Goal: Task Accomplishment & Management: Manage account settings

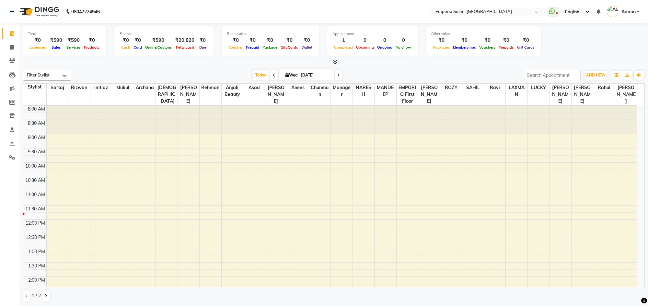
click at [115, 76] on div "Today Wed 03-09-2025" at bounding box center [298, 75] width 446 height 10
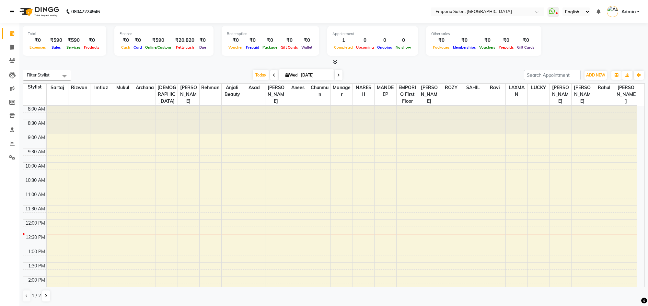
click at [11, 12] on icon at bounding box center [12, 11] width 4 height 5
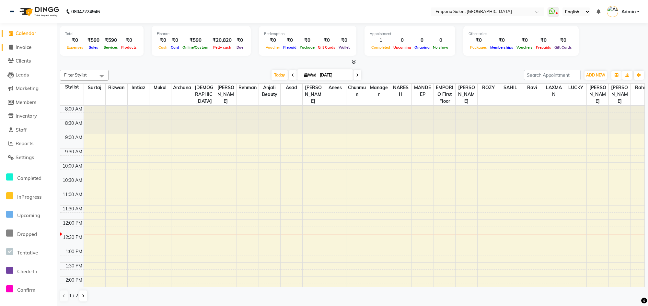
click at [31, 45] on span "Invoice" at bounding box center [24, 47] width 16 height 6
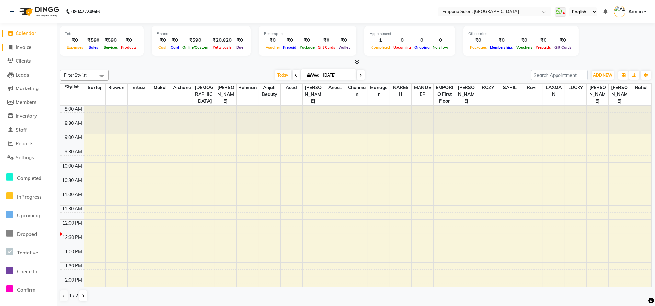
select select "service"
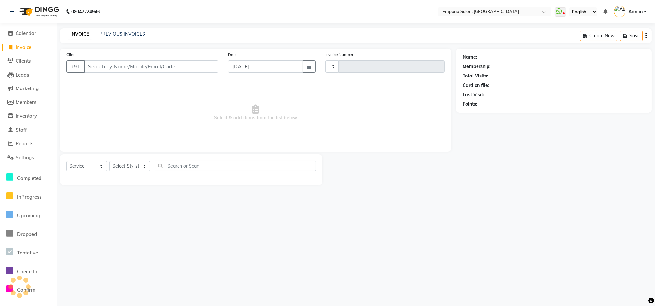
click at [94, 64] on input "Client" at bounding box center [151, 66] width 134 height 12
type input "4919"
select select "6332"
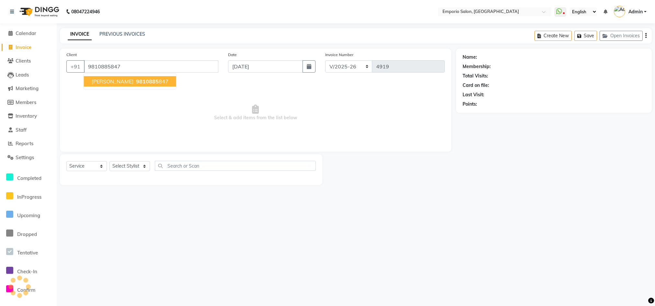
type input "9810885847"
select select "1: Object"
click at [123, 86] on button "shakun 9810885 847" at bounding box center [130, 81] width 92 height 10
select select "1: Object"
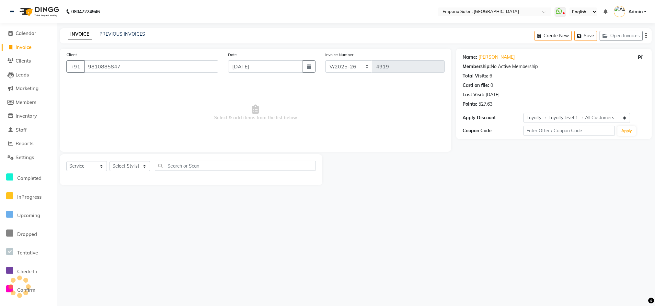
click at [132, 172] on div "Select Service Product Membership Package Voucher Prepaid Gift Card Select Styl…" at bounding box center [191, 168] width 250 height 15
click at [133, 167] on select "Select Stylist Anees Anjali beauty Archana Asad AYUSH chunmun EMPORIO First Flo…" at bounding box center [130, 166] width 41 height 10
select select "62044"
click at [110, 161] on select "Select Stylist Anees Anjali beauty Archana Asad AYUSH chunmun EMPORIO First Flo…" at bounding box center [130, 166] width 41 height 10
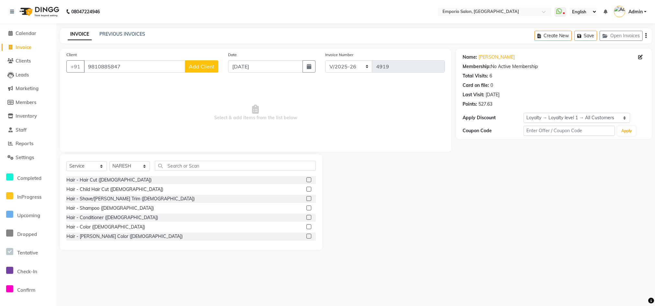
click at [186, 155] on div "Select Service Product Membership Package Voucher Prepaid Gift Card Select Styl…" at bounding box center [191, 202] width 262 height 96
click at [187, 159] on div "Select Service Product Membership Package Voucher Prepaid Gift Card Select Styl…" at bounding box center [191, 202] width 262 height 96
click at [173, 161] on input "text" at bounding box center [235, 166] width 161 height 10
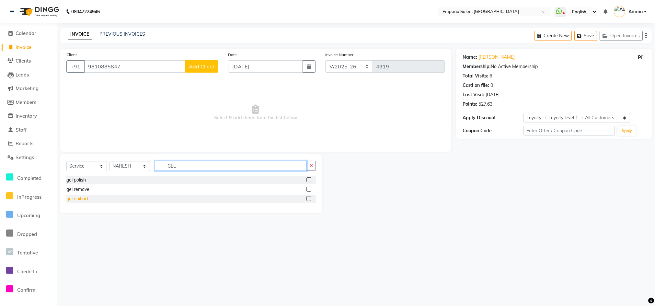
type input "GEL"
click at [75, 196] on div "gel nail art" at bounding box center [77, 198] width 22 height 7
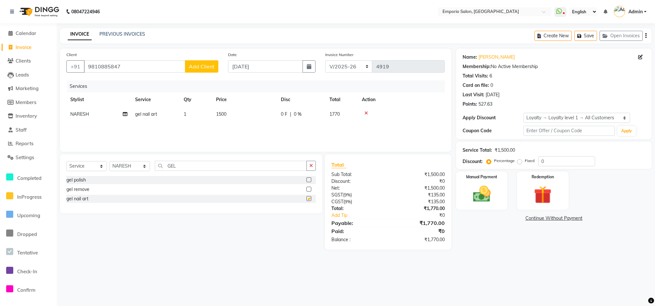
checkbox input "false"
drag, startPoint x: 239, startPoint y: 119, endPoint x: 244, endPoint y: 117, distance: 6.1
click at [242, 118] on td "1500" at bounding box center [244, 114] width 65 height 15
select select "62044"
drag, startPoint x: 244, startPoint y: 117, endPoint x: 283, endPoint y: 117, distance: 38.6
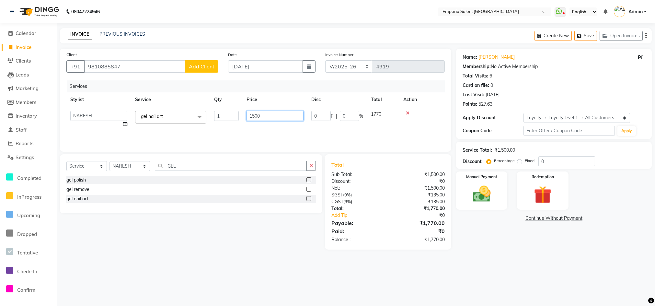
click at [264, 117] on input "1500" at bounding box center [275, 116] width 57 height 10
click at [408, 113] on div at bounding box center [422, 113] width 38 height 5
click at [84, 190] on div "gel remove" at bounding box center [77, 189] width 23 height 7
checkbox input "false"
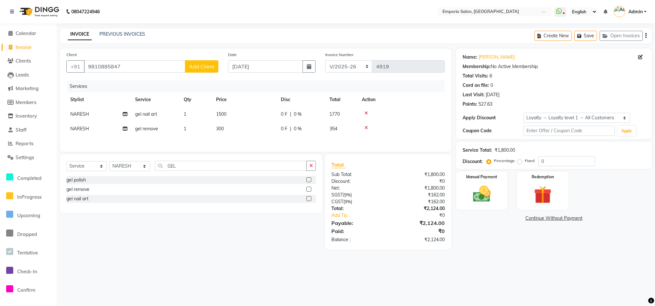
click at [367, 113] on icon at bounding box center [367, 113] width 4 height 5
click at [249, 111] on td "300" at bounding box center [244, 114] width 65 height 15
select select "62044"
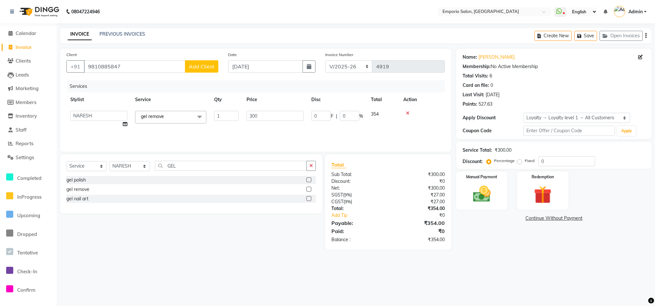
click at [263, 114] on input "300" at bounding box center [275, 116] width 57 height 10
type input "3"
type input "500"
click at [334, 150] on div "Client +91 9810885847 Add Client Date 03-09-2025 Invoice Number EMP/2025-26 V/2…" at bounding box center [255, 100] width 391 height 103
click at [472, 184] on img at bounding box center [482, 193] width 30 height 21
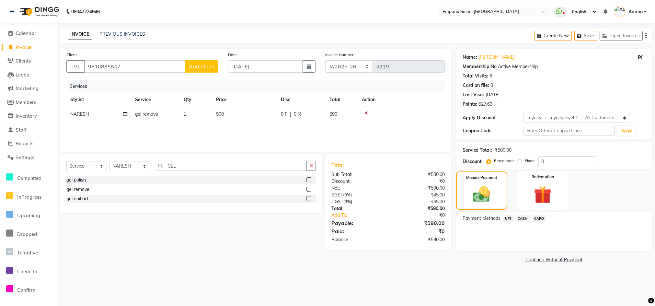
click at [536, 216] on span "CARD" at bounding box center [539, 218] width 14 height 7
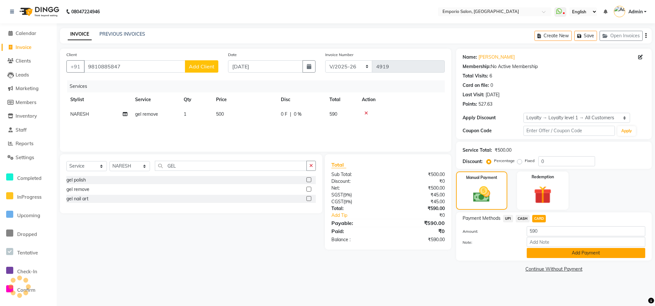
click at [537, 250] on button "Add Payment" at bounding box center [586, 253] width 119 height 10
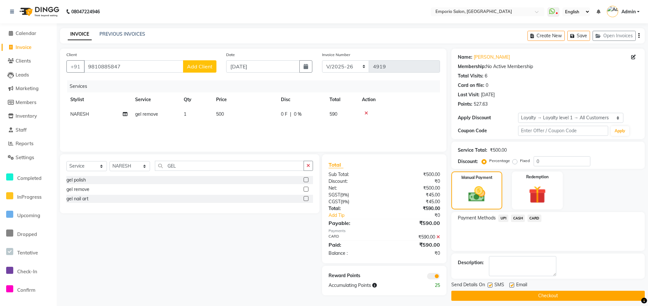
click at [533, 295] on button "Checkout" at bounding box center [547, 296] width 193 height 10
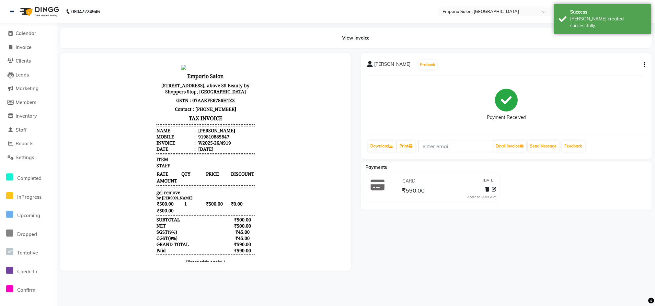
drag, startPoint x: 397, startPoint y: 140, endPoint x: 402, endPoint y: 144, distance: 7.2
click at [397, 140] on div "Download" at bounding box center [381, 146] width 29 height 12
click at [412, 150] on link "Print" at bounding box center [406, 146] width 18 height 11
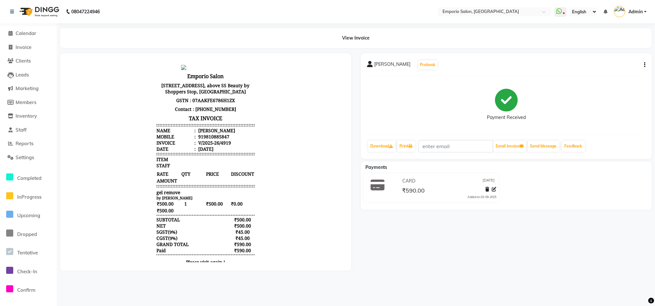
click at [11, 51] on li "Invoice" at bounding box center [28, 48] width 57 height 14
click at [13, 49] on span at bounding box center [11, 47] width 10 height 7
select select "service"
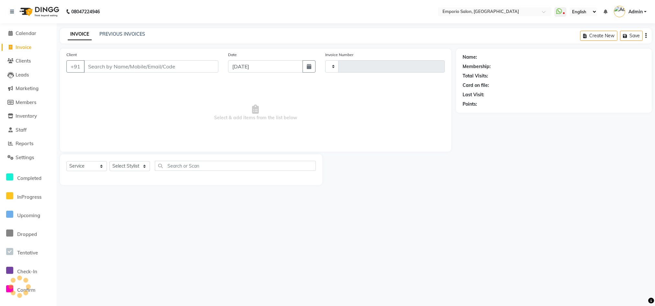
click at [95, 64] on input "Client" at bounding box center [151, 66] width 134 height 12
type input "4920"
select select "6332"
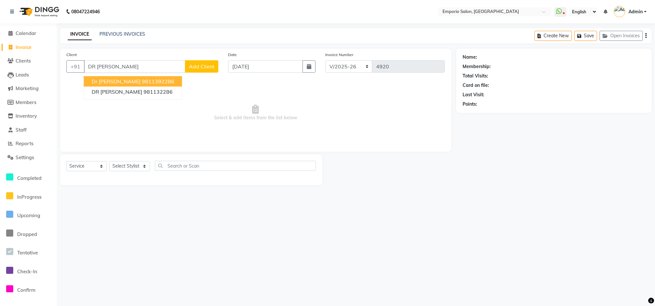
click at [95, 83] on span "dr anjali" at bounding box center [116, 81] width 49 height 6
type input "9811392286"
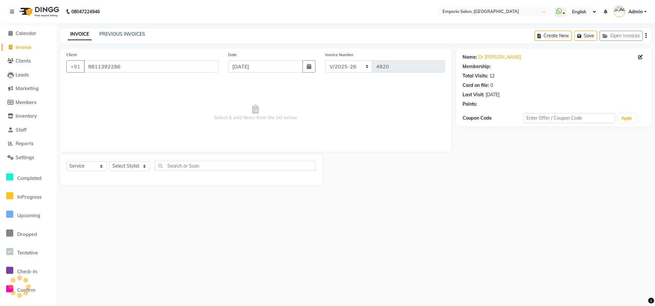
select select "1: Object"
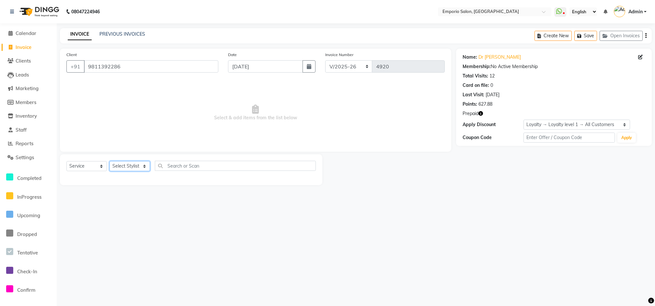
click at [134, 161] on select "Select Stylist Anees Anjali beauty Archana Asad AYUSH chunmun EMPORIO First Flo…" at bounding box center [130, 166] width 41 height 10
click at [85, 112] on span "Select & add items from the list below" at bounding box center [255, 112] width 379 height 65
click at [124, 165] on select "Select Stylist Anees Anjali beauty Archana Asad AYUSH chunmun EMPORIO First Flo…" at bounding box center [130, 166] width 41 height 10
select select "53535"
click at [110, 161] on select "Select Stylist Anees Anjali beauty Archana Asad AYUSH chunmun EMPORIO First Flo…" at bounding box center [130, 166] width 41 height 10
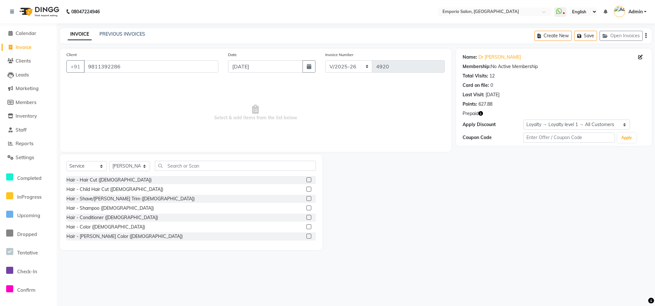
click at [178, 159] on div "Select Service Product Membership Package Voucher Prepaid Gift Card Select Styl…" at bounding box center [191, 202] width 262 height 96
click at [176, 167] on input "text" at bounding box center [235, 166] width 161 height 10
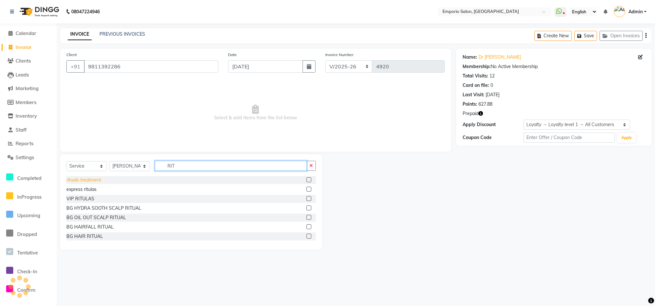
type input "RIT"
click at [85, 179] on div "rituals treatment" at bounding box center [83, 180] width 35 height 7
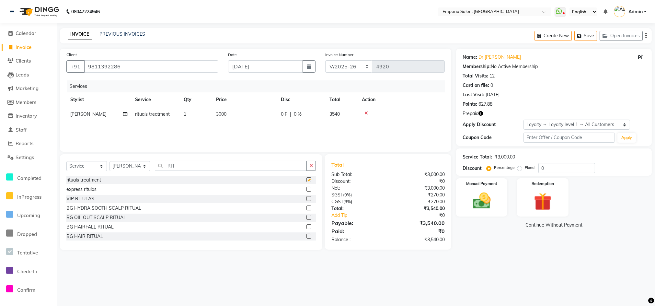
checkbox input "false"
click at [264, 108] on td "3000" at bounding box center [244, 114] width 65 height 15
select select "53535"
click at [264, 114] on input "3000" at bounding box center [275, 116] width 57 height 10
type input "3"
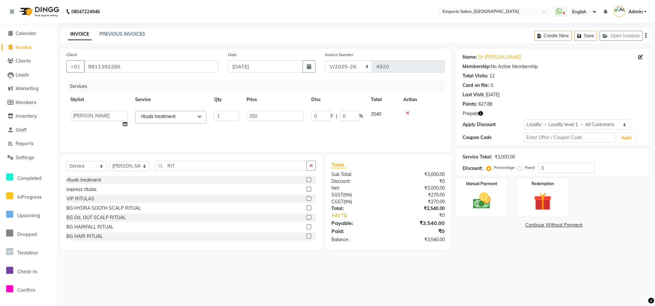
type input "2500"
drag, startPoint x: 255, startPoint y: 135, endPoint x: 262, endPoint y: 146, distance: 12.2
click at [255, 135] on div "Services Stylist Service Qty Price Disc Total Action Sam rituals treatment 1 25…" at bounding box center [255, 112] width 379 height 65
click at [309, 165] on button "button" at bounding box center [311, 166] width 9 height 10
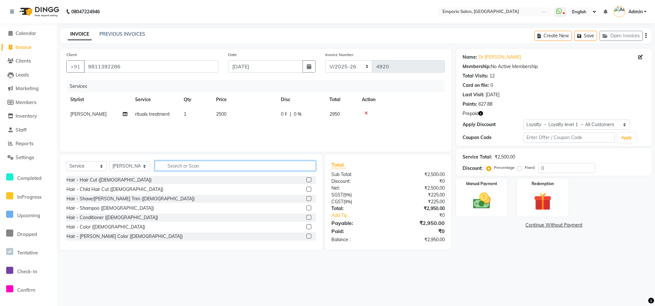
click at [290, 163] on input "text" at bounding box center [235, 166] width 161 height 10
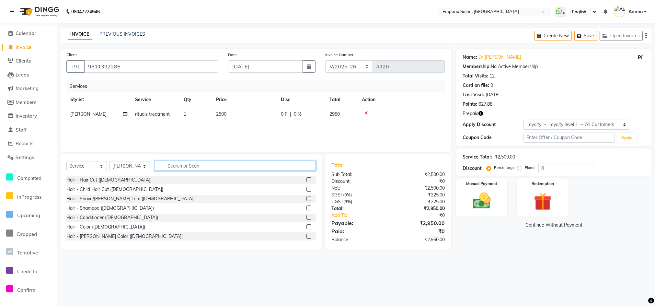
click at [290, 163] on input "text" at bounding box center [235, 166] width 161 height 10
click at [291, 124] on div "Services Stylist Service Qty Price Disc Total Action Sam rituals treatment 1 25…" at bounding box center [255, 112] width 379 height 65
click at [205, 167] on input "T" at bounding box center [235, 166] width 161 height 10
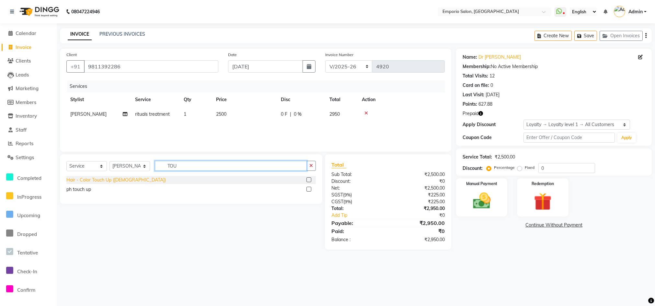
type input "TOU"
click at [103, 181] on div "Hair - Color Touch Up (Female)" at bounding box center [115, 180] width 99 height 7
checkbox input "false"
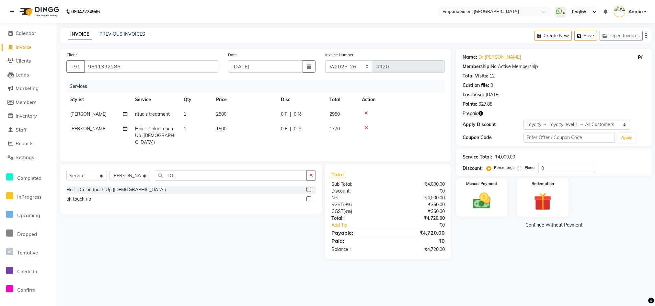
click at [314, 181] on div "Select Service Product Membership Package Voucher Prepaid Gift Card Select Styl…" at bounding box center [191, 177] width 250 height 15
click at [128, 180] on select "Select Stylist Anees Anjali beauty Archana Asad AYUSH chunmun EMPORIO First Flo…" at bounding box center [130, 176] width 41 height 10
select select "89419"
click at [110, 171] on select "Select Stylist Anees Anjali beauty Archana Asad AYUSH chunmun EMPORIO First Flo…" at bounding box center [130, 176] width 41 height 10
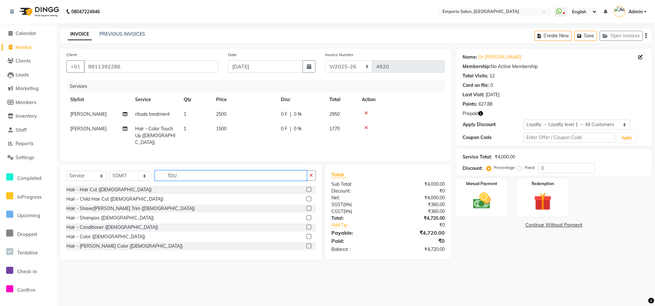
click at [198, 180] on input "TOU" at bounding box center [231, 175] width 152 height 10
type input "T"
click at [563, 196] on div "Redemption" at bounding box center [542, 198] width 53 height 40
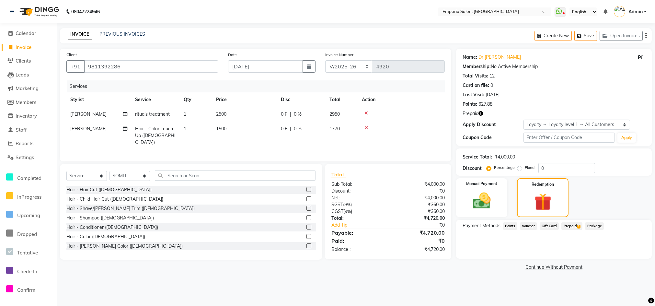
click at [571, 224] on span "Prepaid 1" at bounding box center [572, 225] width 21 height 7
click at [11, 14] on link at bounding box center [13, 12] width 6 height 18
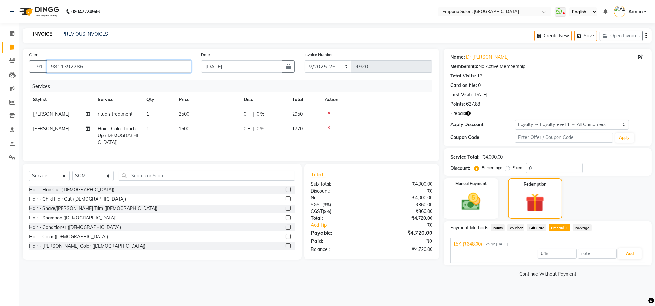
click at [133, 69] on input "9811392286" at bounding box center [119, 66] width 145 height 12
click at [332, 113] on div at bounding box center [377, 113] width 104 height 5
click at [325, 112] on div at bounding box center [377, 113] width 104 height 5
click at [328, 110] on td at bounding box center [377, 114] width 112 height 15
click at [328, 113] on icon at bounding box center [329, 113] width 4 height 5
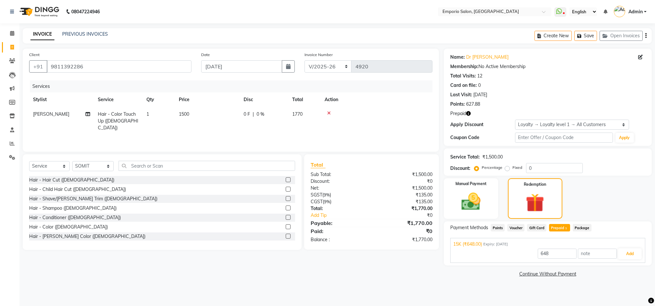
click at [328, 111] on icon at bounding box center [329, 113] width 4 height 5
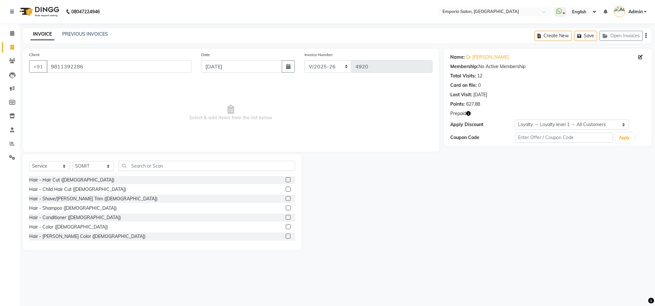
click at [105, 170] on div "Select Stylist Anees Anjali beauty Archana Asad AYUSH chunmun EMPORIO First Flo…" at bounding box center [92, 166] width 41 height 10
click at [104, 169] on select "Select Stylist Anees Anjali beauty Archana Asad AYUSH chunmun EMPORIO First Flo…" at bounding box center [92, 166] width 41 height 10
select select "60240"
click at [72, 161] on select "Select Stylist Anees Anjali beauty Archana Asad AYUSH chunmun EMPORIO First Flo…" at bounding box center [92, 166] width 41 height 10
drag, startPoint x: 154, startPoint y: 173, endPoint x: 156, endPoint y: 161, distance: 12.2
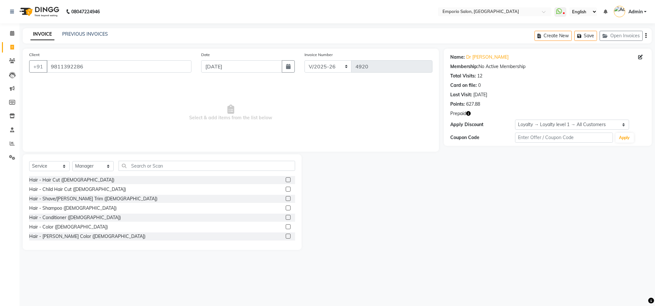
click at [155, 169] on div "Select Service Product Membership Package Voucher Prepaid Gift Card Select Styl…" at bounding box center [162, 168] width 266 height 15
click at [157, 161] on input "text" at bounding box center [207, 166] width 177 height 10
drag, startPoint x: 79, startPoint y: 158, endPoint x: 55, endPoint y: 169, distance: 26.7
click at [56, 169] on div "Select Service Product Membership Package Voucher Prepaid Gift Card Select Styl…" at bounding box center [162, 202] width 279 height 96
click at [54, 169] on select "Select Service Product Membership Package Voucher Prepaid Gift Card" at bounding box center [49, 166] width 41 height 10
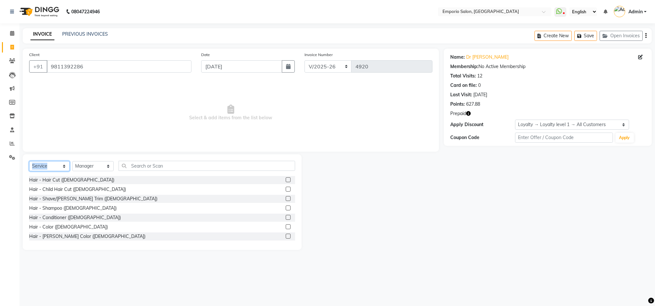
select select "P"
click at [29, 161] on select "Select Service Product Membership Package Voucher Prepaid Gift Card" at bounding box center [49, 166] width 41 height 10
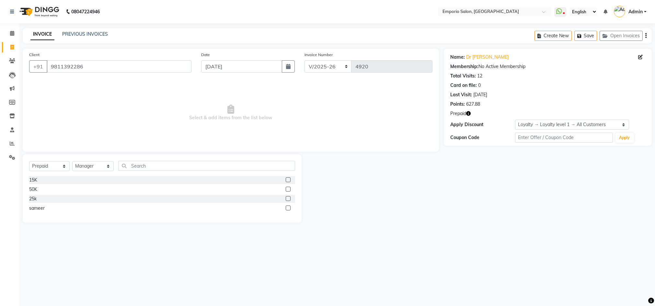
click at [41, 179] on div "15K" at bounding box center [162, 180] width 266 height 8
click at [33, 178] on div "15K" at bounding box center [33, 180] width 8 height 7
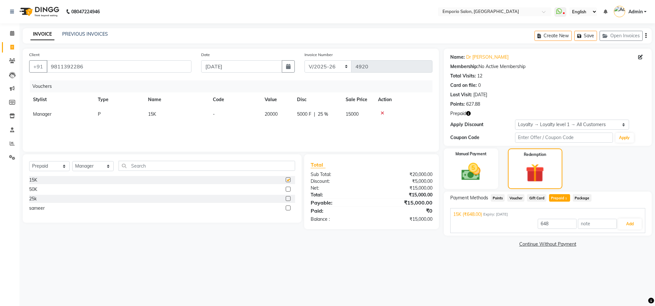
checkbox input "false"
drag, startPoint x: 526, startPoint y: 168, endPoint x: 518, endPoint y: 168, distance: 8.4
click at [526, 167] on img at bounding box center [534, 173] width 31 height 24
click at [465, 169] on img at bounding box center [471, 171] width 32 height 23
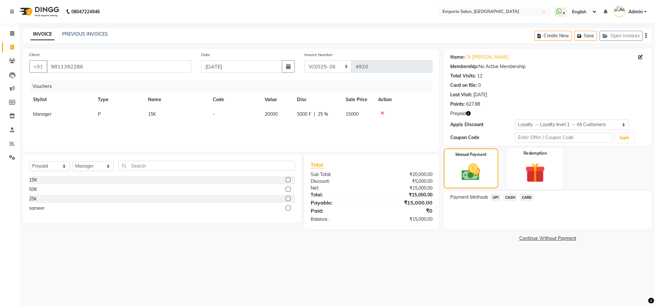
click at [517, 169] on div "Redemption" at bounding box center [535, 168] width 57 height 41
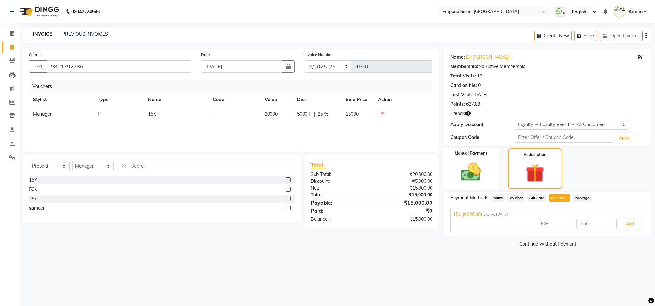
click at [471, 163] on img at bounding box center [471, 171] width 32 height 23
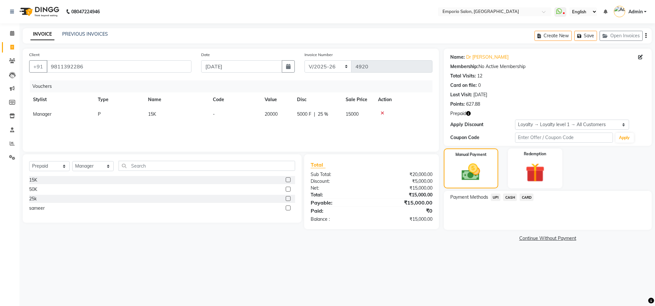
drag, startPoint x: 519, startPoint y: 194, endPoint x: 523, endPoint y: 196, distance: 4.7
click at [521, 194] on div "CARD" at bounding box center [525, 197] width 17 height 9
click at [524, 196] on span "CARD" at bounding box center [527, 196] width 14 height 7
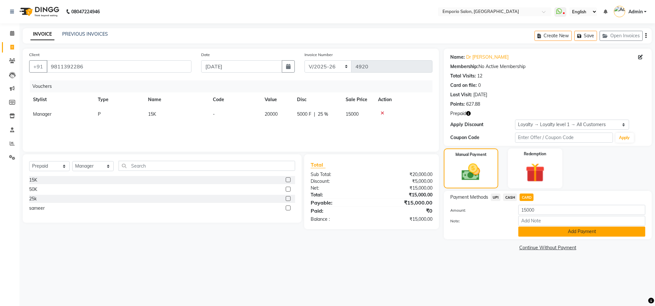
click at [533, 230] on button "Add Payment" at bounding box center [582, 232] width 127 height 10
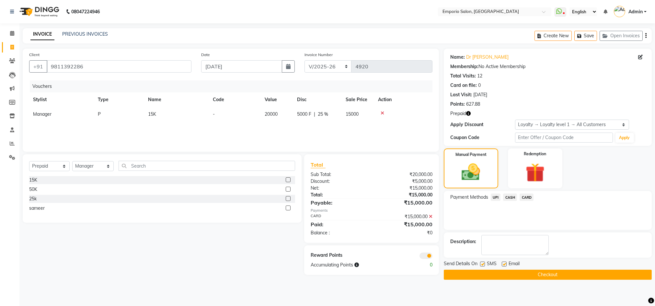
click at [520, 276] on button "Checkout" at bounding box center [548, 275] width 208 height 10
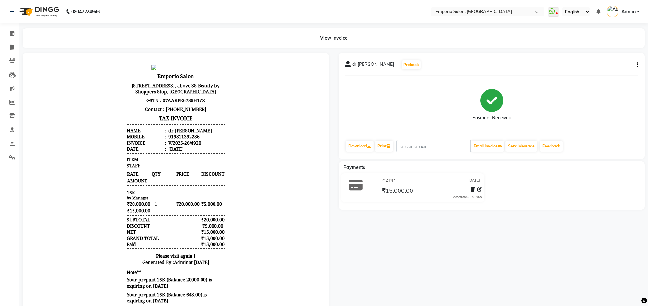
click at [8, 8] on div "08047224946" at bounding box center [54, 12] width 99 height 18
click at [11, 9] on icon at bounding box center [12, 11] width 4 height 5
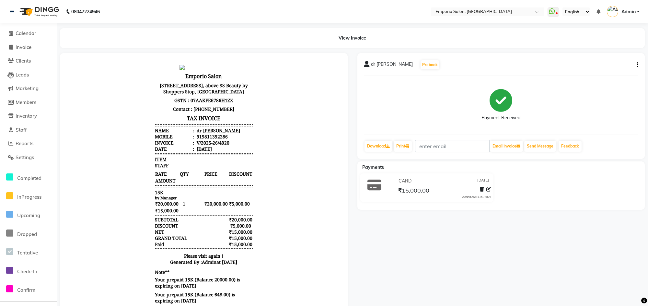
click at [25, 51] on li "Invoice" at bounding box center [28, 48] width 57 height 14
drag, startPoint x: 194, startPoint y: 140, endPoint x: 213, endPoint y: 142, distance: 19.0
click at [213, 142] on ul "Name : dr anjali Mobile : 919811392286 Invoice : V/2025-26/4920 Date : 03/09/20…" at bounding box center [204, 139] width 98 height 25
click at [224, 140] on li "Mobile : 919811392286" at bounding box center [204, 137] width 98 height 6
drag, startPoint x: 12, startPoint y: 44, endPoint x: 21, endPoint y: 48, distance: 9.9
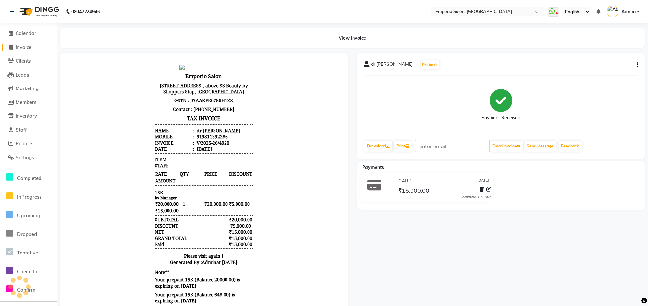
click at [12, 45] on span at bounding box center [11, 47] width 10 height 7
select select "service"
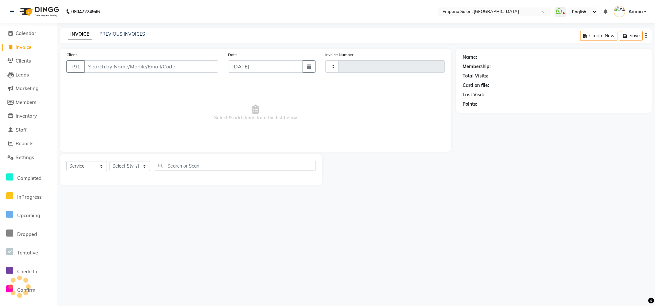
type input "4921"
select select "6332"
click at [112, 67] on input "Client" at bounding box center [151, 66] width 134 height 12
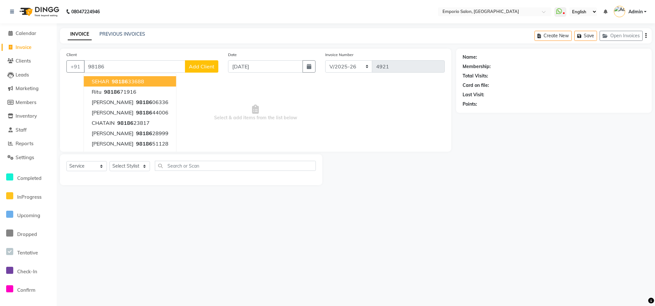
click at [126, 64] on input "98186" at bounding box center [134, 66] width 101 height 12
type input "9"
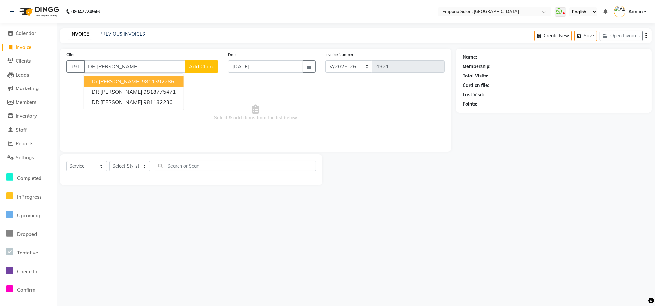
click at [110, 82] on span "dr anjali" at bounding box center [116, 81] width 49 height 6
type input "9811392286"
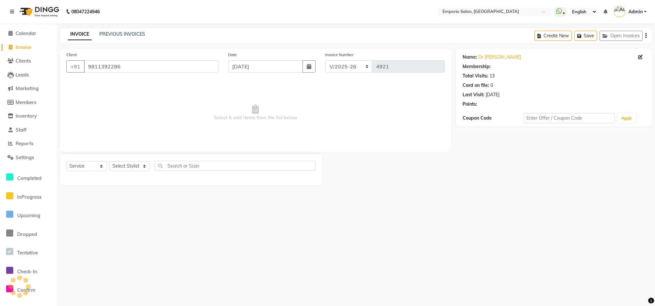
select select "1: Object"
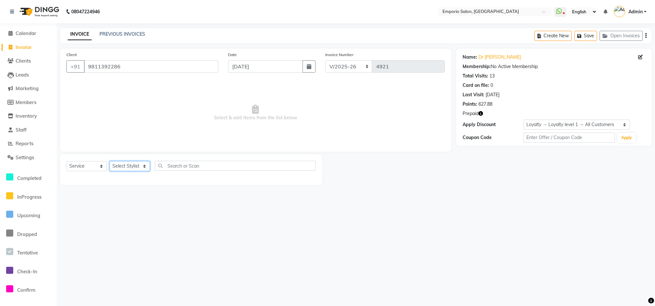
click at [138, 167] on select "Select Stylist Anees Anjali beauty Archana Asad AYUSH chunmun EMPORIO First Flo…" at bounding box center [130, 166] width 41 height 10
select select "53535"
click at [110, 161] on select "Select Stylist Anees Anjali beauty Archana Asad AYUSH chunmun EMPORIO First Flo…" at bounding box center [130, 166] width 41 height 10
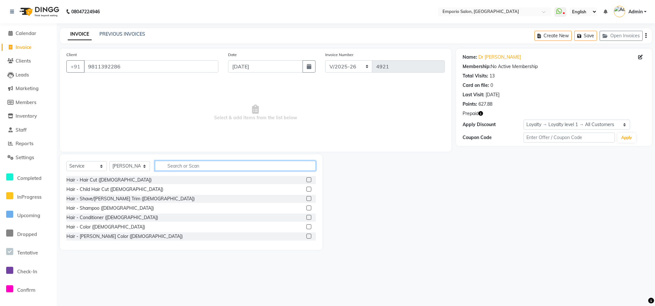
click at [192, 170] on input "text" at bounding box center [235, 166] width 161 height 10
click at [192, 169] on input "text" at bounding box center [235, 166] width 161 height 10
type input "D"
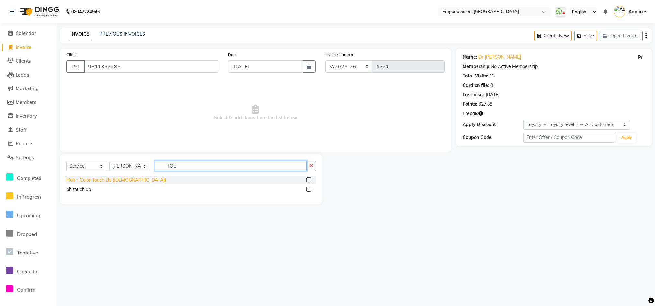
type input "TOU"
click at [86, 181] on div "Hair - Color Touch Up (Female)" at bounding box center [115, 180] width 99 height 7
checkbox input "false"
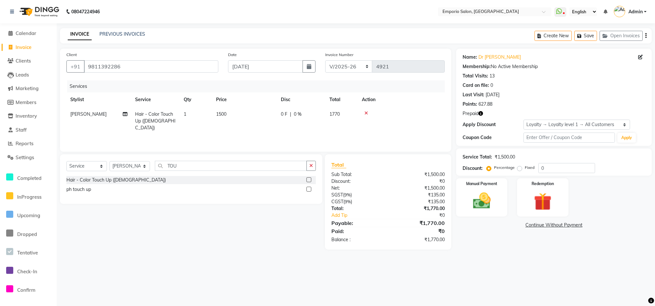
click at [274, 113] on td "1500" at bounding box center [244, 121] width 65 height 28
select select "53535"
drag, startPoint x: 310, startPoint y: 166, endPoint x: 275, endPoint y: 162, distance: 35.2
click at [310, 166] on icon "button" at bounding box center [311, 165] width 4 height 5
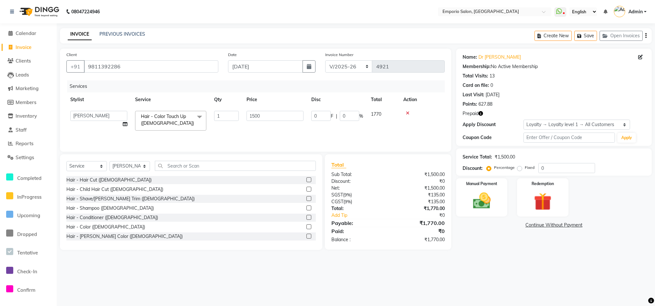
click at [151, 168] on div "Select Service Product Membership Package Voucher Prepaid Gift Card Select Styl…" at bounding box center [191, 168] width 250 height 15
click at [180, 167] on input "text" at bounding box center [235, 166] width 161 height 10
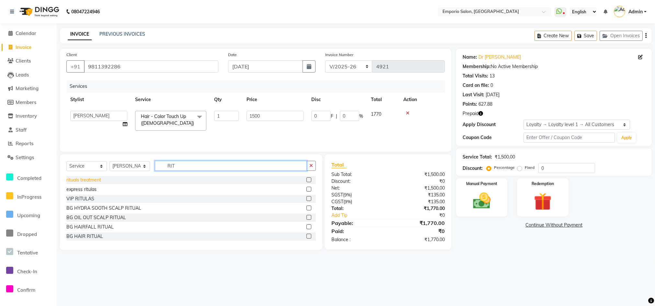
type input "RIT"
click at [79, 178] on div "rituals treatment" at bounding box center [83, 180] width 35 height 7
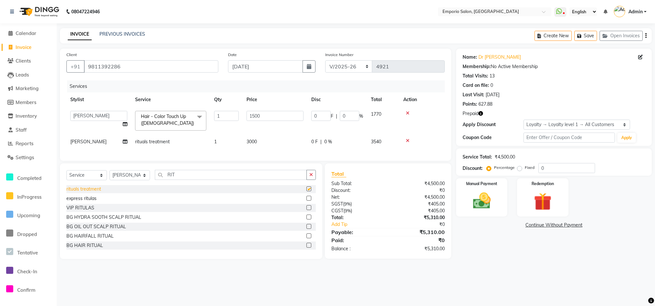
checkbox input "false"
click at [284, 141] on td "3000" at bounding box center [275, 141] width 65 height 15
select select "53535"
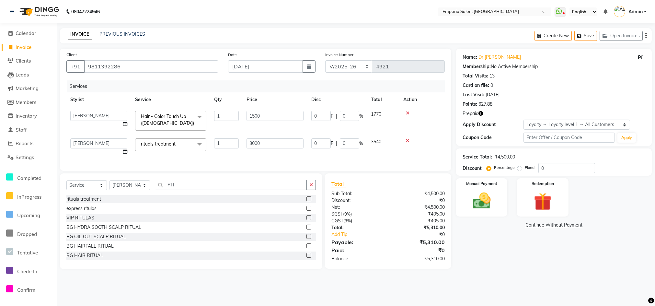
click at [289, 140] on input "3000" at bounding box center [275, 143] width 57 height 10
type input "3"
type input "2500"
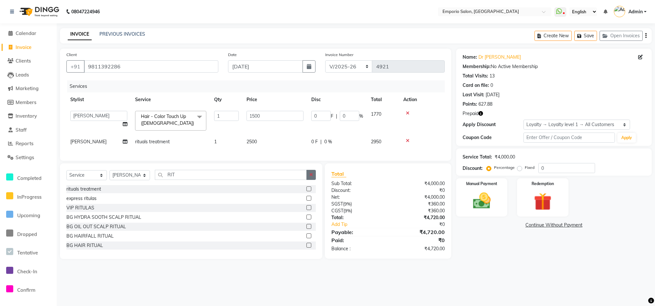
click at [315, 179] on button "button" at bounding box center [311, 175] width 9 height 10
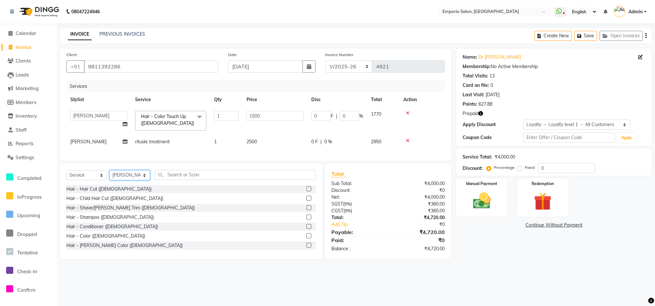
click at [142, 180] on select "Select Stylist Anees Anjali beauty Archana Asad AYUSH chunmun EMPORIO First Flo…" at bounding box center [130, 175] width 41 height 10
click at [132, 180] on select "Select Stylist Anees Anjali beauty Archana Asad AYUSH chunmun EMPORIO First Flo…" at bounding box center [130, 175] width 41 height 10
select select "89419"
click at [110, 177] on select "Select Stylist Anees Anjali beauty Archana Asad AYUSH chunmun EMPORIO First Flo…" at bounding box center [130, 175] width 41 height 10
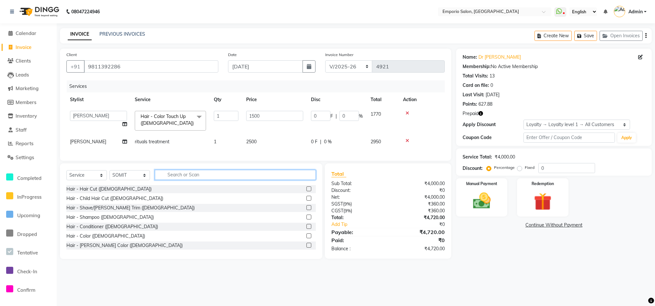
click at [173, 180] on input "text" at bounding box center [235, 175] width 161 height 10
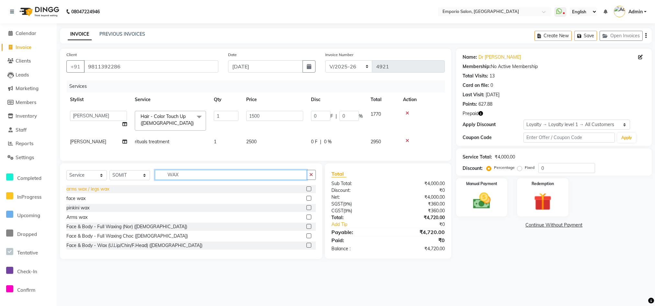
type input "WAX"
click at [91, 192] on div "arms wax / legs wax" at bounding box center [87, 189] width 43 height 7
checkbox input "false"
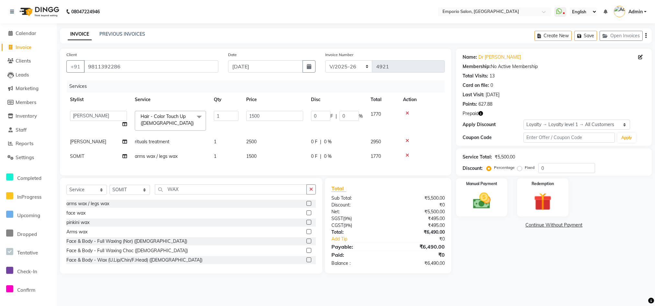
drag, startPoint x: 261, startPoint y: 160, endPoint x: 270, endPoint y: 157, distance: 10.4
click at [270, 157] on td "1500" at bounding box center [274, 156] width 65 height 15
select select "89419"
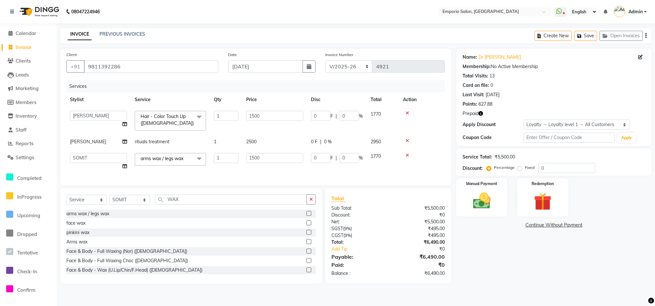
click at [277, 155] on input "1500" at bounding box center [274, 158] width 57 height 10
type input "1200"
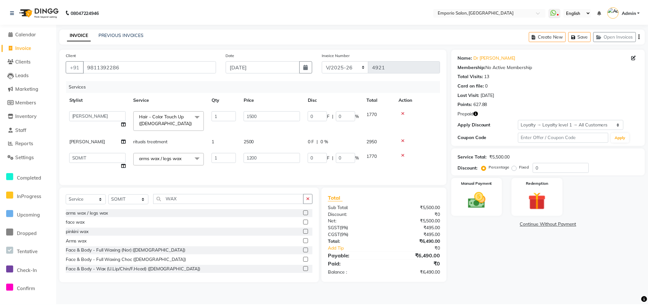
scroll to position [0, 5]
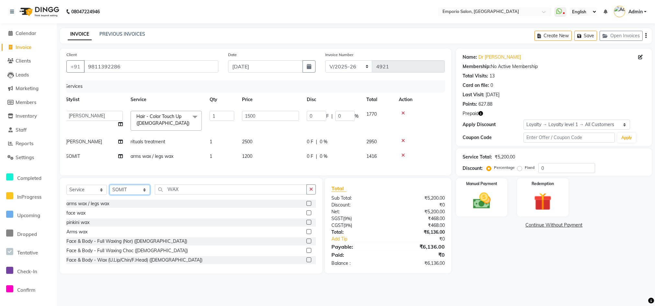
click at [121, 193] on select "Select Stylist Anees Anjali beauty Archana Asad AYUSH chunmun EMPORIO First Flo…" at bounding box center [130, 190] width 41 height 10
click at [124, 192] on select "Select Stylist Anees Anjali beauty Archana Asad AYUSH chunmun EMPORIO First Flo…" at bounding box center [130, 190] width 41 height 10
click at [133, 195] on select "Select Stylist Anees Anjali beauty Archana Asad AYUSH chunmun EMPORIO First Flo…" at bounding box center [130, 190] width 41 height 10
select select "61909"
click at [110, 192] on select "Select Stylist Anees Anjali beauty Archana Asad AYUSH chunmun EMPORIO First Flo…" at bounding box center [130, 190] width 41 height 10
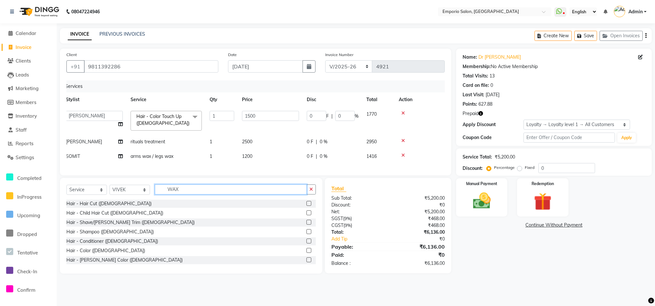
click at [184, 194] on input "WAX" at bounding box center [231, 189] width 152 height 10
type input "W"
click at [207, 191] on div "Select Service Product Membership Package Voucher Prepaid Gift Card Select Styl…" at bounding box center [191, 226] width 262 height 96
click at [174, 194] on input "text" at bounding box center [235, 189] width 161 height 10
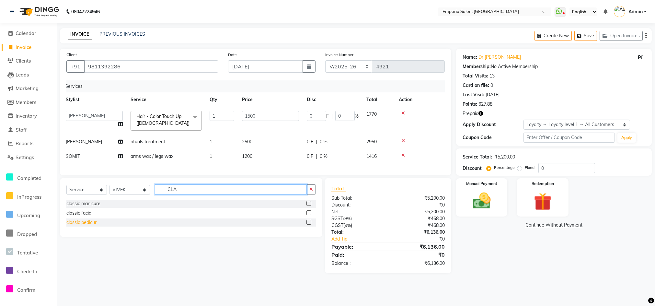
type input "CLA"
click at [80, 226] on div "classic pedicur" at bounding box center [81, 222] width 30 height 7
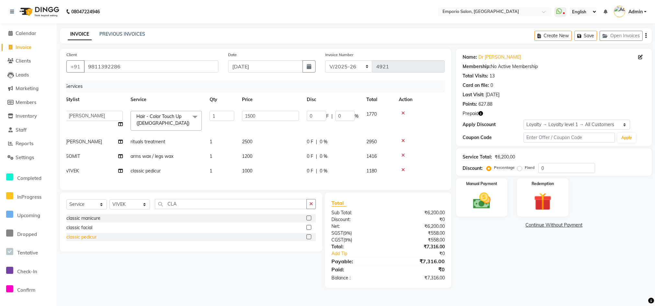
click at [77, 240] on div "classic pedicur" at bounding box center [81, 237] width 30 height 7
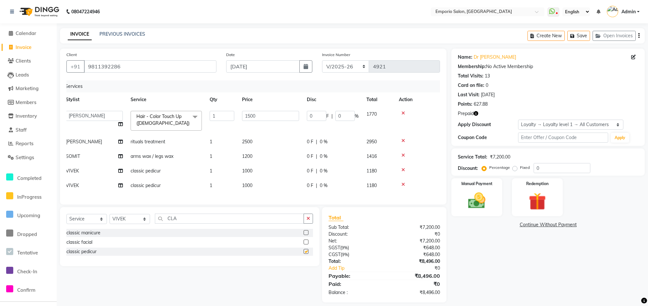
checkbox input "false"
click at [85, 182] on td "VIVEK" at bounding box center [94, 185] width 65 height 15
select select "61909"
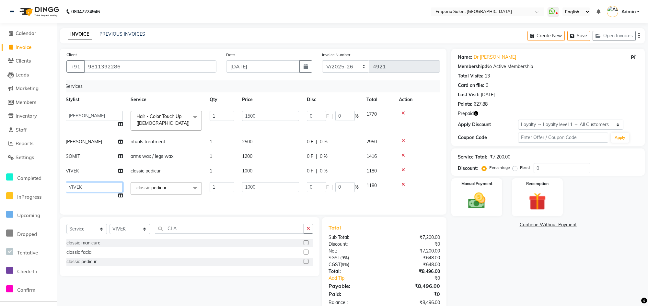
click at [87, 185] on select "Anees Anjali beauty Archana Asad AYUSH chunmun EMPORIO First Floor Imtiaz Ishu …" at bounding box center [94, 187] width 57 height 10
select select "89337"
click at [492, 198] on div "Manual Payment" at bounding box center [476, 198] width 53 height 40
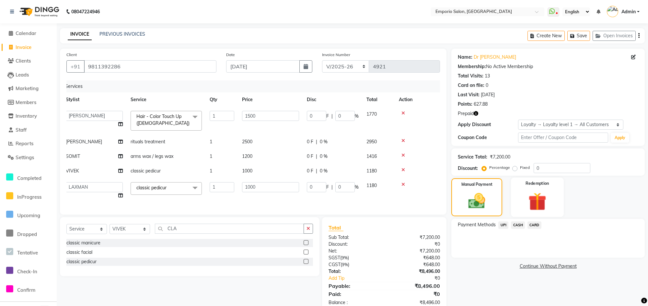
click at [536, 205] on img at bounding box center [537, 201] width 29 height 23
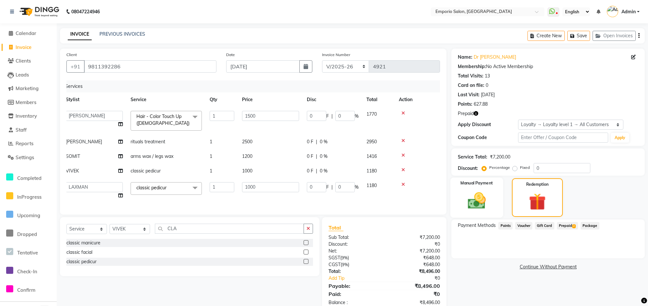
click at [494, 201] on div "Manual Payment" at bounding box center [476, 198] width 53 height 40
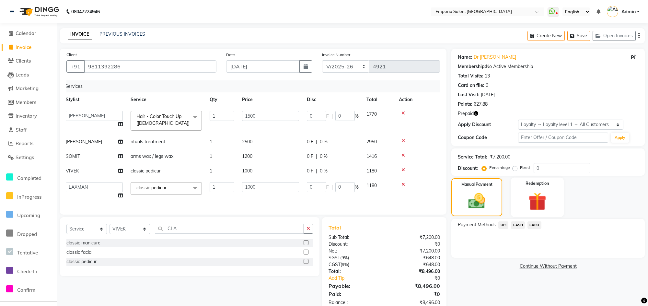
click at [546, 202] on img at bounding box center [537, 201] width 29 height 23
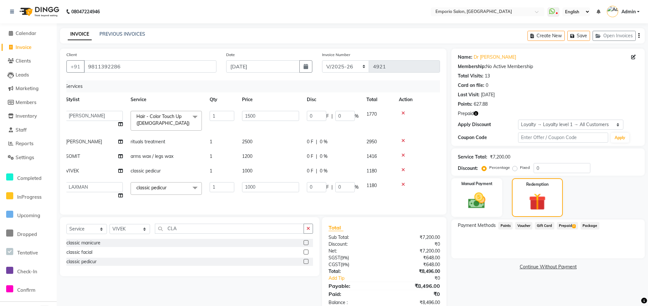
click at [564, 224] on span "Prepaid 2" at bounding box center [567, 225] width 21 height 7
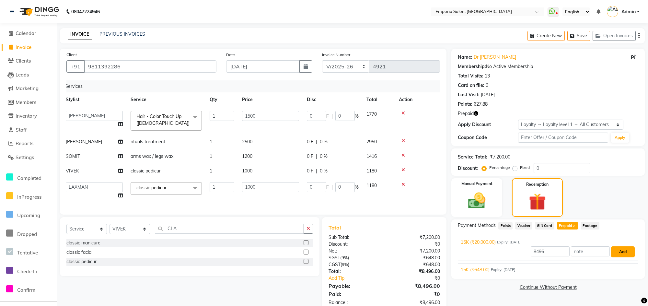
click at [619, 255] on button "Add" at bounding box center [623, 251] width 24 height 11
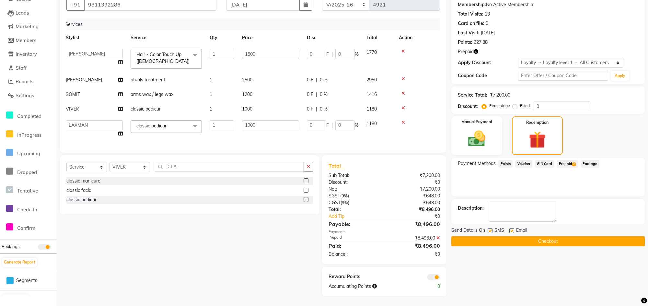
scroll to position [69, 0]
click at [530, 227] on div "Email" at bounding box center [520, 231] width 23 height 8
click at [530, 236] on button "Checkout" at bounding box center [547, 241] width 193 height 10
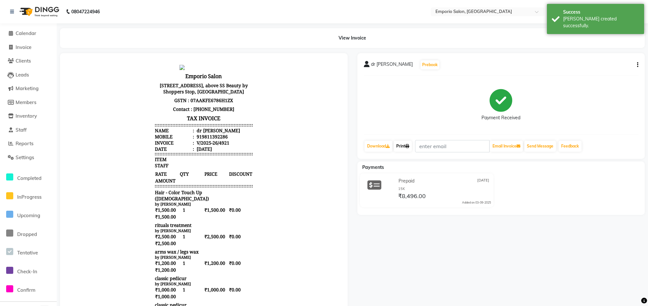
click at [405, 151] on link "Print" at bounding box center [403, 146] width 18 height 11
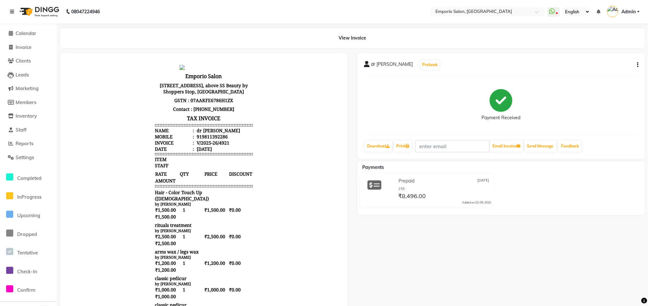
click at [11, 10] on icon at bounding box center [12, 11] width 4 height 5
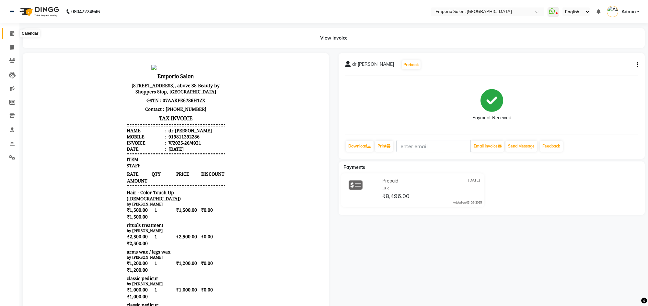
click at [12, 31] on icon at bounding box center [12, 33] width 4 height 5
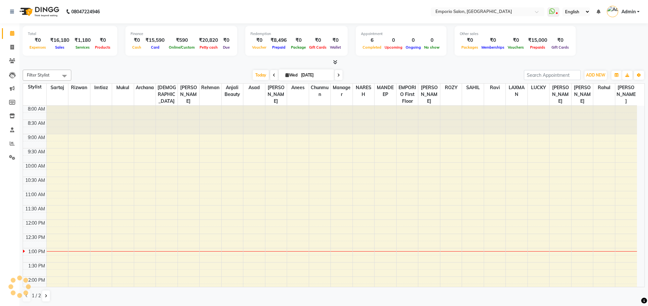
click at [91, 64] on div at bounding box center [334, 62] width 622 height 7
click at [14, 49] on span at bounding box center [11, 47] width 11 height 7
select select "service"
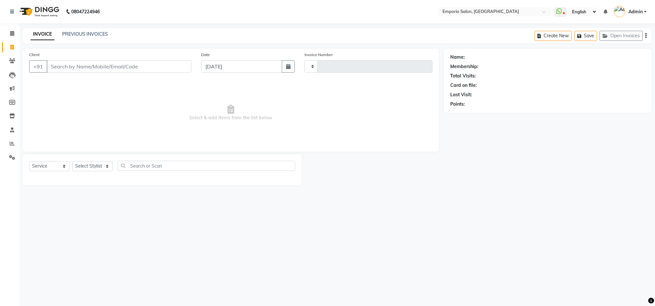
type input "4922"
select select "6332"
click at [106, 168] on select "Select Stylist" at bounding box center [92, 166] width 41 height 10
click at [403, 196] on div "08047224946 Select Location × Emporio Salon, Green Park WhatsApp Status ✕ Statu…" at bounding box center [327, 153] width 655 height 306
click at [98, 169] on select "Select Stylist [PERSON_NAME] beauty [PERSON_NAME] [PERSON_NAME] EMPORIO First F…" at bounding box center [92, 166] width 41 height 10
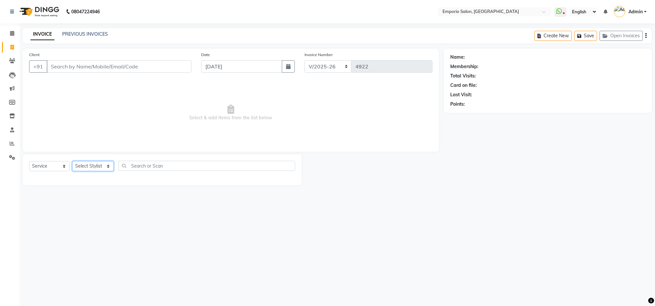
select select "47504"
click at [72, 161] on select "Select Stylist Anees Anjali beauty Archana Asad AYUSH chunmun EMPORIO First Flo…" at bounding box center [92, 166] width 41 height 10
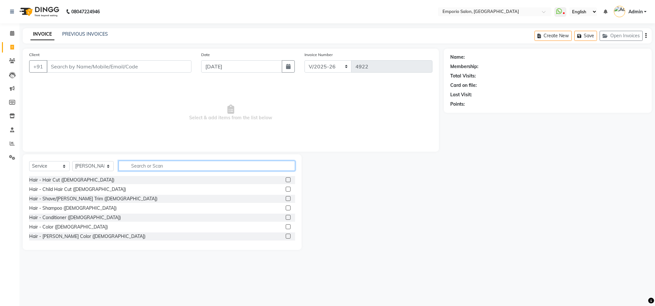
click at [176, 165] on input "text" at bounding box center [207, 166] width 177 height 10
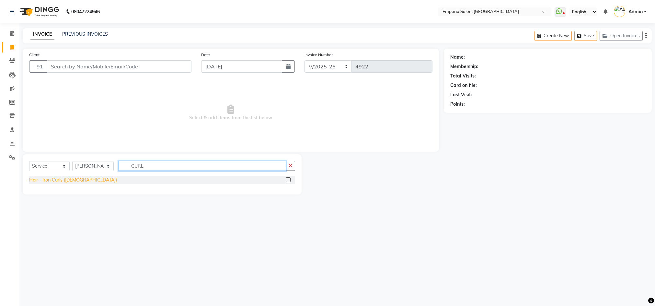
type input "CURL"
click at [78, 179] on div "Hair - Iron Curls (Female)" at bounding box center [73, 180] width 88 height 7
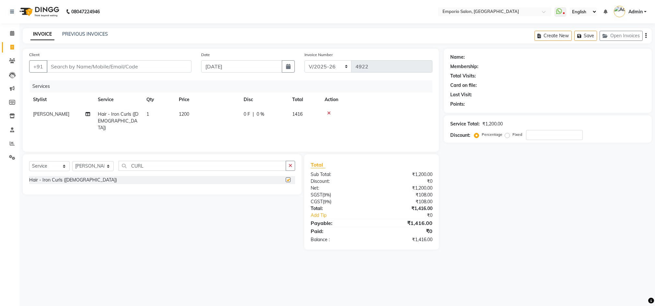
checkbox input "false"
click at [294, 161] on button "button" at bounding box center [290, 166] width 9 height 10
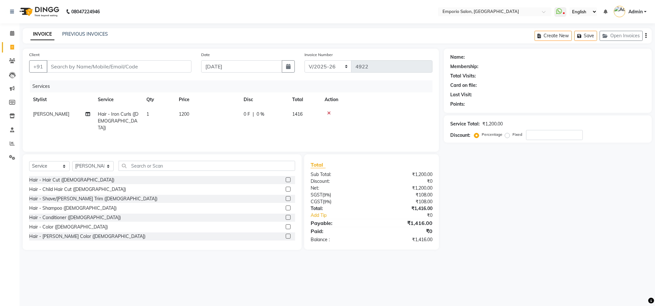
drag, startPoint x: 203, startPoint y: 106, endPoint x: 230, endPoint y: 121, distance: 30.2
click at [204, 106] on th "Price" at bounding box center [207, 99] width 65 height 15
click at [235, 121] on td "1200" at bounding box center [207, 121] width 65 height 28
select select "47504"
click at [233, 115] on input "1200" at bounding box center [237, 116] width 57 height 10
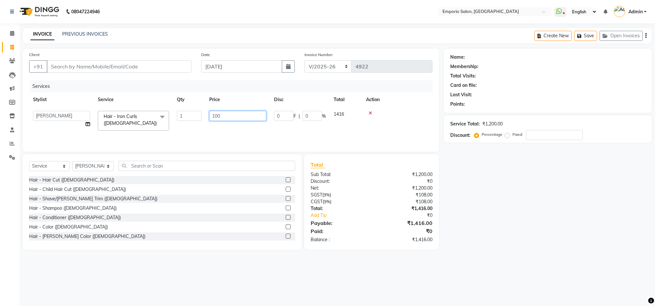
type input "1000"
click at [558, 198] on div "Name: Membership: Total Visits: Card on file: Last Visit: Points: Service Total…" at bounding box center [550, 149] width 213 height 201
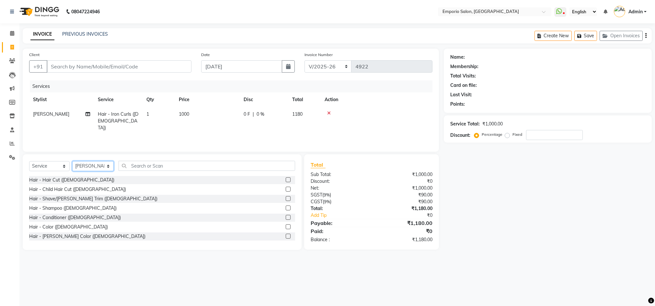
click at [91, 167] on select "Select Stylist Anees Anjali beauty Archana Asad AYUSH chunmun EMPORIO First Flo…" at bounding box center [92, 166] width 41 height 10
select select "89419"
click at [72, 161] on select "Select Stylist Anees Anjali beauty Archana Asad AYUSH chunmun EMPORIO First Flo…" at bounding box center [92, 166] width 41 height 10
click at [163, 167] on input "text" at bounding box center [207, 166] width 177 height 10
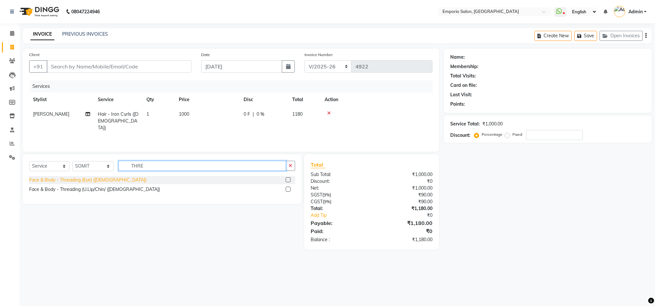
type input "THRE"
click at [60, 180] on div "Face & Body - Threading (Eye) (Female)" at bounding box center [87, 180] width 117 height 7
checkbox input "false"
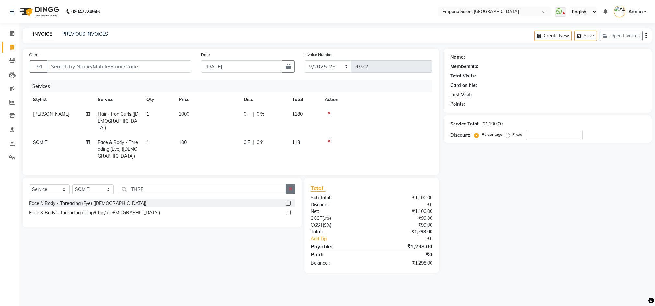
click at [294, 190] on button "button" at bounding box center [290, 189] width 9 height 10
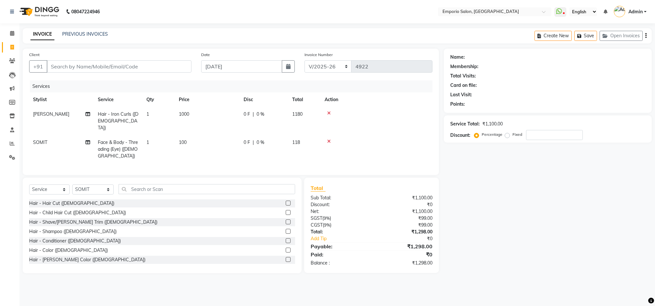
click at [473, 184] on div "Name: Membership: Total Visits: Card on file: Last Visit: Points: Service Total…" at bounding box center [550, 161] width 213 height 225
click at [83, 70] on input "Client" at bounding box center [119, 66] width 145 height 12
type input "S"
type input "0"
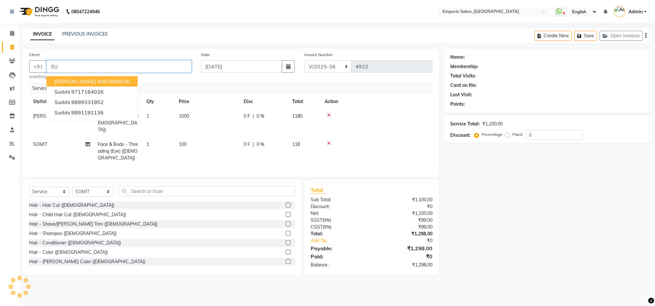
type input "S"
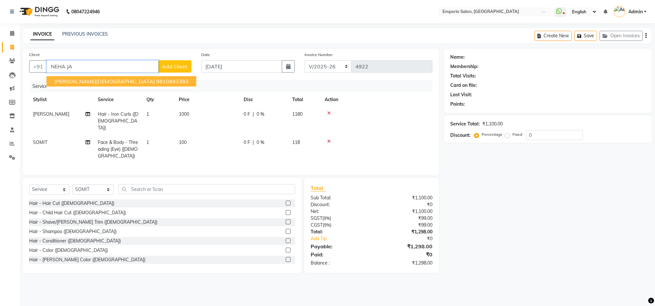
click at [85, 76] on button "neha jain 9810893393" at bounding box center [122, 81] width 150 height 10
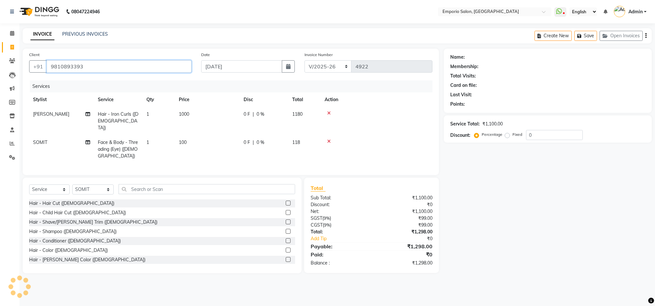
type input "9810893393"
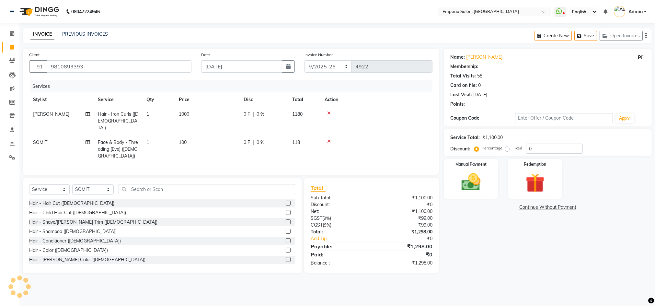
select select "1: Object"
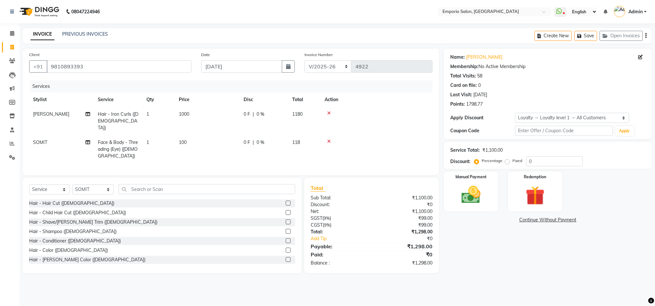
click at [520, 281] on main "INVOICE PREVIOUS INVOICES Create New Save Open Invoices Client +91 9810893393 D…" at bounding box center [337, 155] width 636 height 255
click at [530, 257] on div "Name: Neha Jain Membership: No Active Membership Total Visits: 58 Card on file:…" at bounding box center [550, 161] width 213 height 225
click at [483, 207] on div "Manual Payment" at bounding box center [471, 191] width 57 height 41
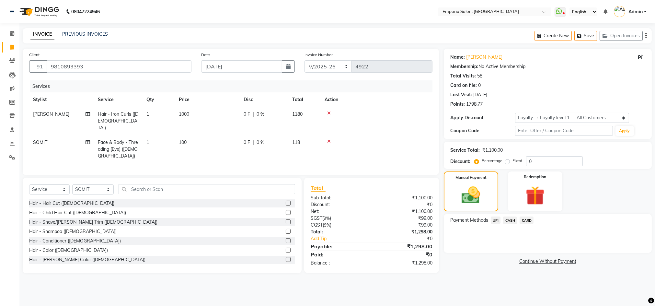
click at [512, 218] on span "CASH" at bounding box center [510, 219] width 14 height 7
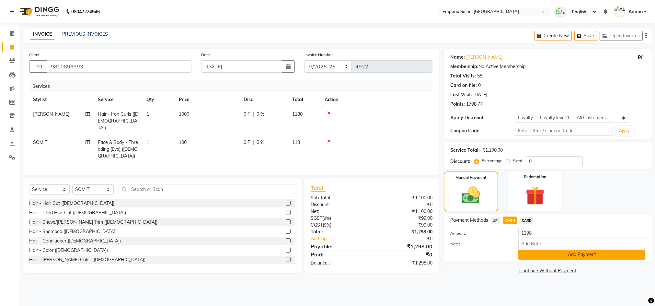
click at [557, 257] on button "Add Payment" at bounding box center [582, 255] width 127 height 10
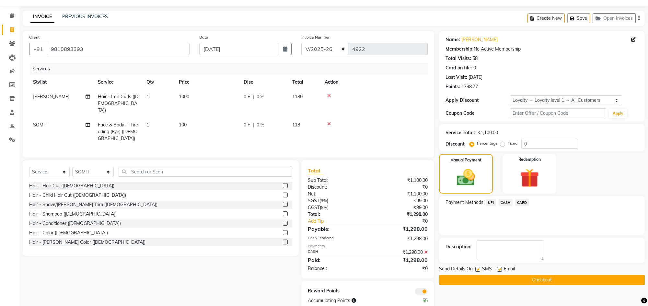
scroll to position [32, 0]
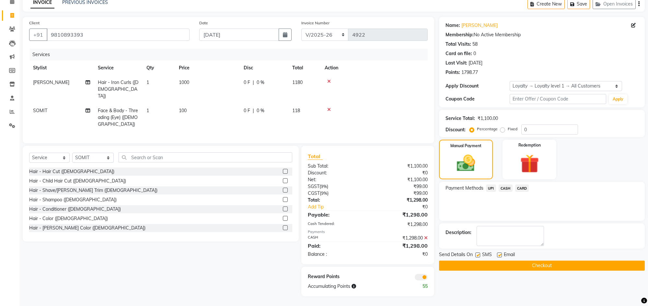
click at [560, 268] on button "Checkout" at bounding box center [542, 266] width 206 height 10
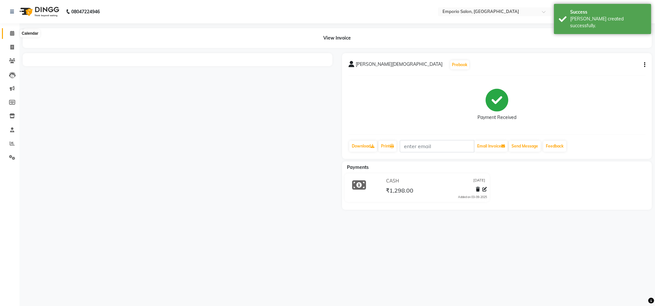
click at [12, 35] on icon at bounding box center [12, 33] width 4 height 5
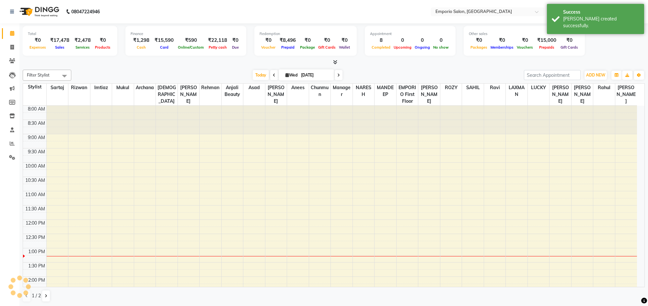
click at [124, 73] on div "Today Wed 03-09-2025" at bounding box center [298, 75] width 446 height 10
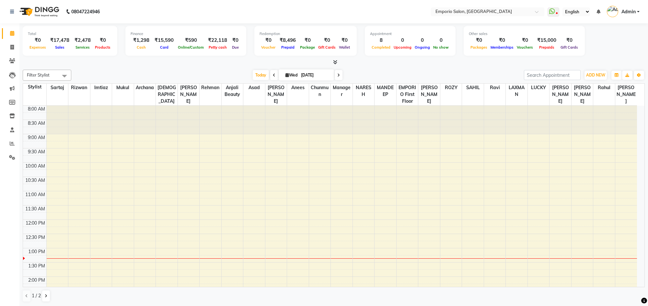
click at [151, 66] on div "Total ₹0 Expenses ₹17,478 Sales ₹2,478 Services ₹0 Products Finance ₹1,298 Cash…" at bounding box center [333, 164] width 629 height 283
click at [97, 67] on div "Filter Stylist Select All Anees Anjali beauty Archana Asad AYUSH chunmun EMPORI…" at bounding box center [334, 186] width 622 height 238
click at [176, 70] on div "Filter Stylist Select All Anees Anjali beauty Archana Asad AYUSH chunmun EMPORI…" at bounding box center [334, 75] width 622 height 11
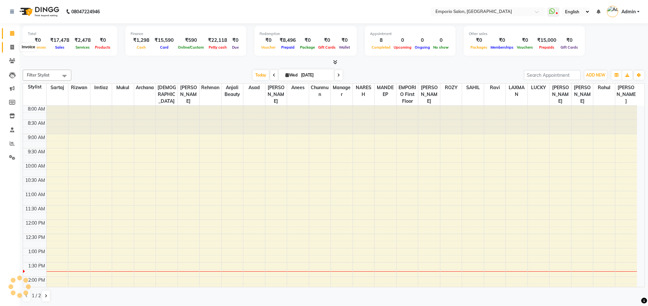
click at [8, 49] on span at bounding box center [11, 47] width 11 height 7
select select "service"
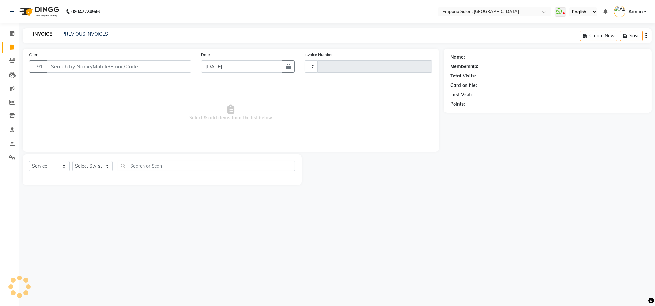
type input "4924"
select select "6332"
click at [106, 34] on link "PREVIOUS INVOICES" at bounding box center [85, 34] width 46 height 6
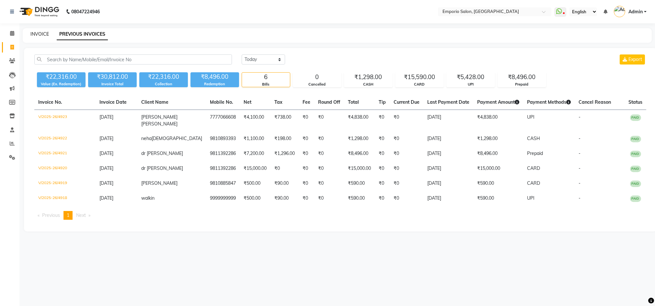
click at [41, 35] on link "INVOICE" at bounding box center [39, 34] width 18 height 6
select select "6332"
select select "service"
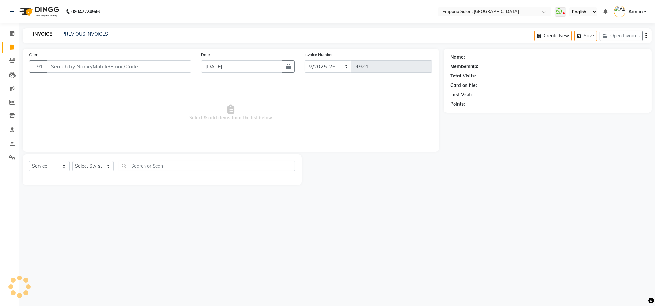
click at [87, 64] on input "Client" at bounding box center [119, 66] width 145 height 12
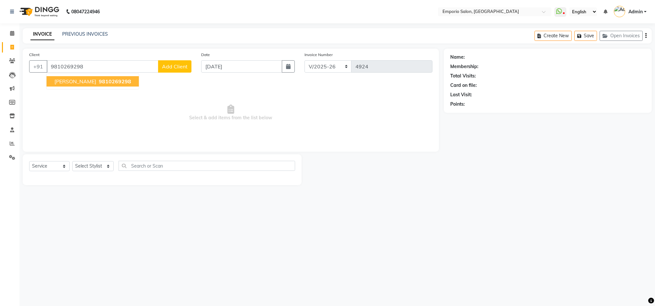
type input "9810269298"
click at [105, 82] on span "9810269298" at bounding box center [115, 81] width 32 height 6
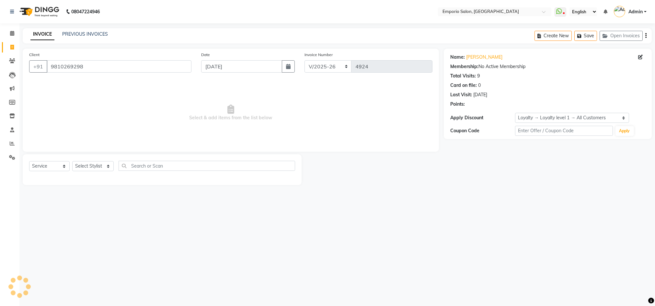
select select "1: Object"
drag, startPoint x: 50, startPoint y: 65, endPoint x: 103, endPoint y: 69, distance: 53.6
click at [103, 69] on input "9810269298" at bounding box center [119, 66] width 145 height 12
click at [92, 31] on link "PREVIOUS INVOICES" at bounding box center [85, 34] width 46 height 6
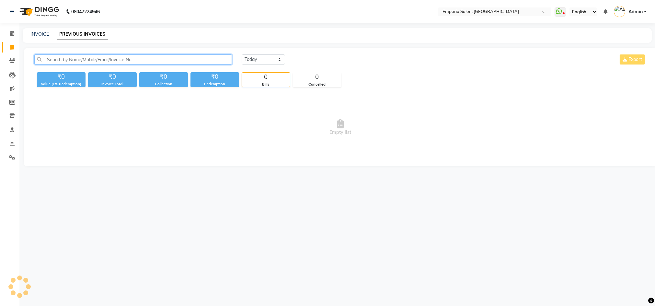
click at [108, 59] on input "text" at bounding box center [133, 59] width 198 height 10
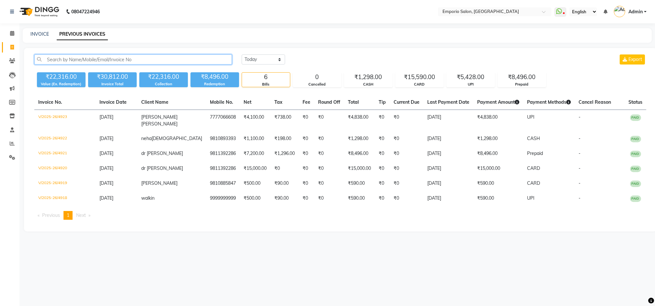
paste input "9810269298"
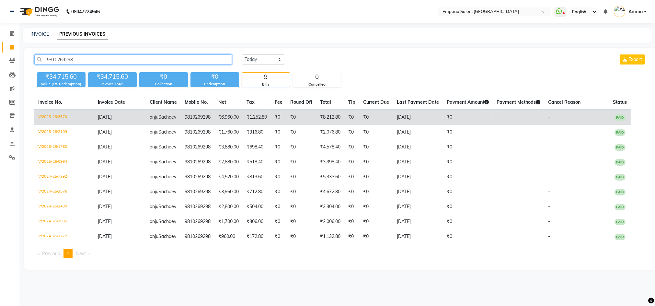
type input "9810269298"
click at [248, 114] on td "₹1,252.80" at bounding box center [257, 117] width 28 height 15
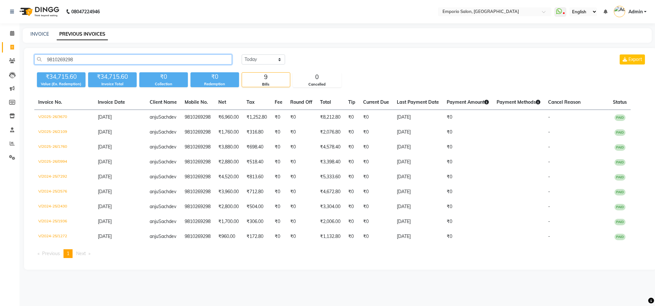
drag, startPoint x: 44, startPoint y: 60, endPoint x: 105, endPoint y: 63, distance: 60.7
click at [105, 63] on input "9810269298" at bounding box center [133, 59] width 198 height 10
click at [10, 34] on icon at bounding box center [12, 33] width 4 height 5
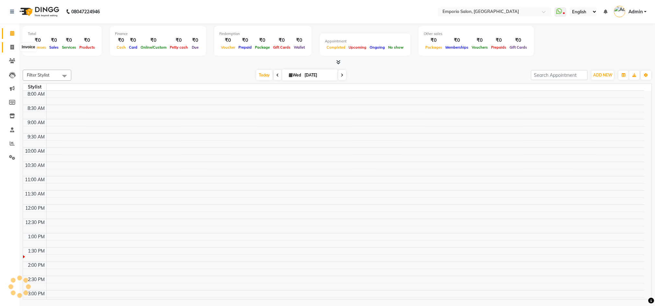
drag, startPoint x: 11, startPoint y: 47, endPoint x: 24, endPoint y: 48, distance: 13.1
click at [11, 46] on icon at bounding box center [12, 47] width 4 height 5
select select "service"
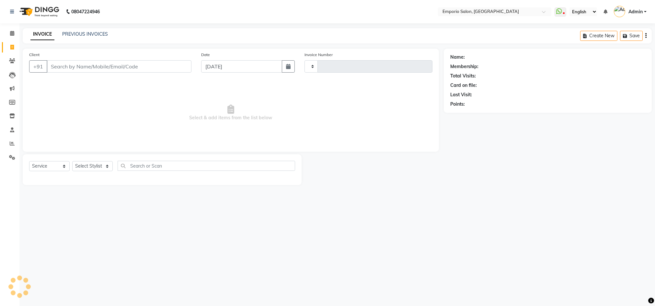
type input "4924"
select select "6332"
click at [104, 67] on input "Client" at bounding box center [119, 66] width 145 height 12
type input "9810269298"
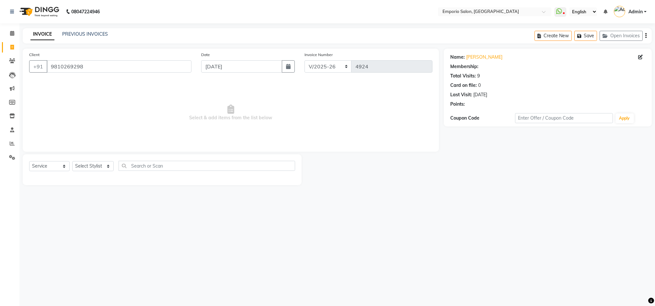
select select "1: Object"
click at [106, 166] on select "Select Stylist Anees Anjali beauty Archana Asad AYUSH chunmun EMPORIO First Flo…" at bounding box center [92, 166] width 41 height 10
select select "47504"
click at [72, 161] on select "Select Stylist Anees Anjali beauty Archana Asad AYUSH chunmun EMPORIO First Flo…" at bounding box center [92, 166] width 41 height 10
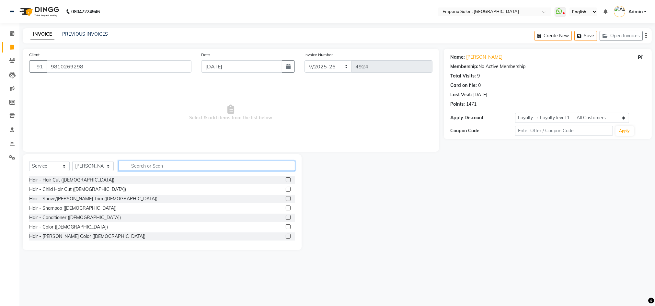
click at [152, 167] on input "text" at bounding box center [207, 166] width 177 height 10
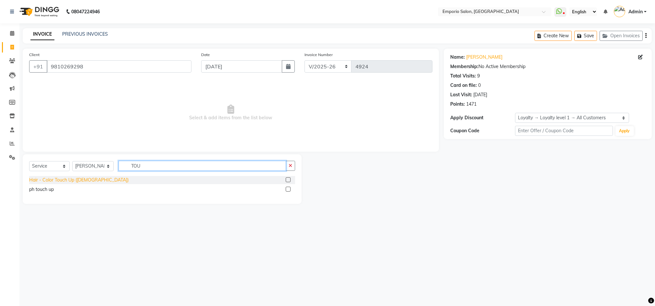
type input "TOU"
click at [77, 183] on div "Hair - Color Touch Up (Female)" at bounding box center [78, 180] width 99 height 7
checkbox input "false"
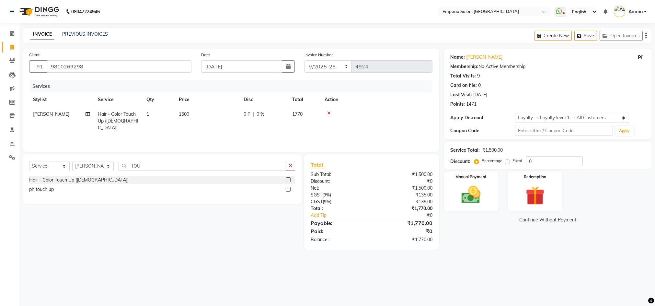
click at [206, 115] on td "1500" at bounding box center [207, 121] width 65 height 28
select select "47504"
click at [239, 115] on input "1500" at bounding box center [237, 116] width 57 height 10
type input "1"
type input "2000"
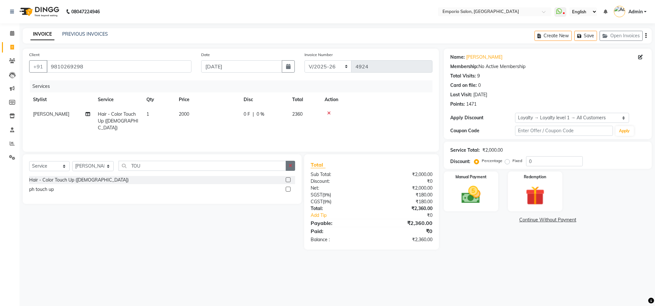
click at [290, 166] on icon "button" at bounding box center [291, 165] width 4 height 5
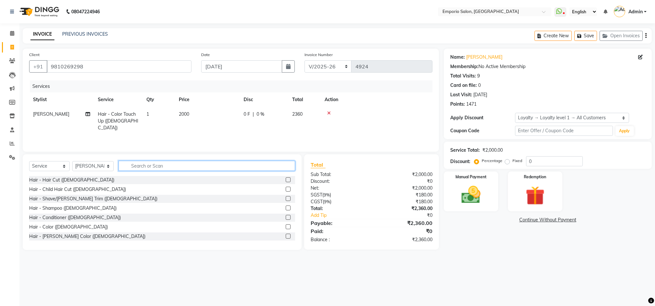
click at [141, 167] on input "text" at bounding box center [207, 166] width 177 height 10
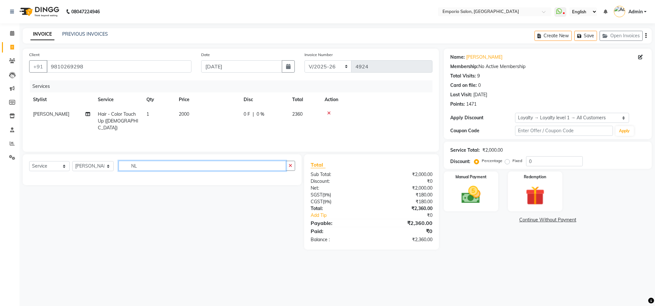
type input "N"
type input "BLO"
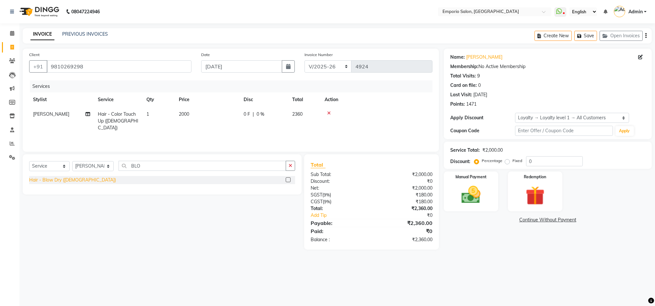
drag, startPoint x: 73, startPoint y: 181, endPoint x: 100, endPoint y: 163, distance: 32.6
click at [74, 182] on div "Hair - Blow Dry (Female)" at bounding box center [72, 180] width 87 height 7
checkbox input "false"
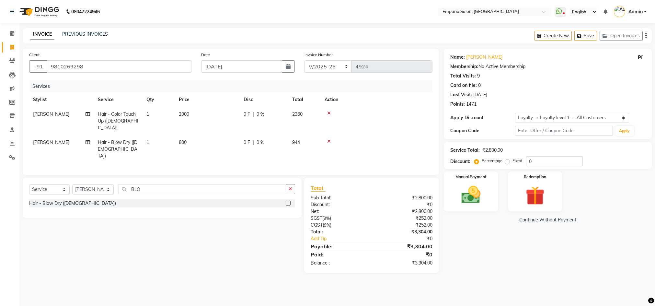
drag, startPoint x: 205, startPoint y: 134, endPoint x: 208, endPoint y: 133, distance: 3.4
click at [207, 135] on td "800" at bounding box center [207, 149] width 65 height 28
select select "47504"
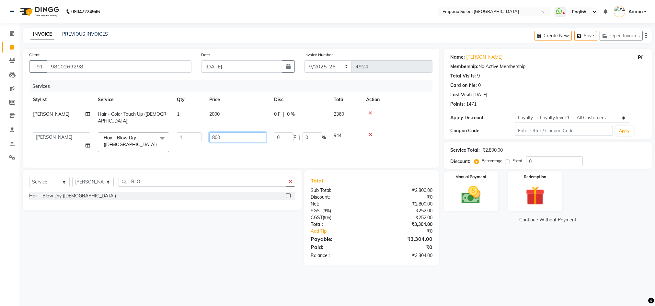
click at [245, 133] on input "800" at bounding box center [237, 137] width 57 height 10
type input "8"
type input "700"
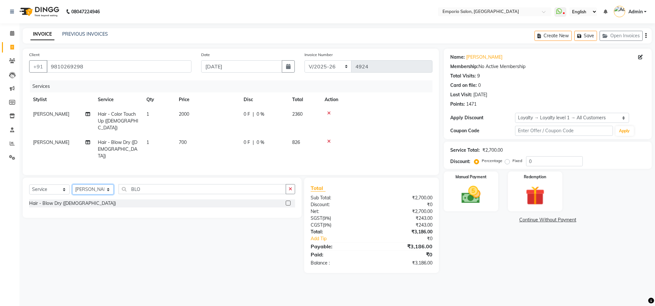
click at [87, 184] on select "Select Stylist Anees Anjali beauty Archana Asad AYUSH chunmun EMPORIO First Flo…" at bounding box center [92, 189] width 41 height 10
select select "47509"
click at [72, 184] on select "Select Stylist Anees Anjali beauty Archana Asad AYUSH chunmun EMPORIO First Flo…" at bounding box center [92, 189] width 41 height 10
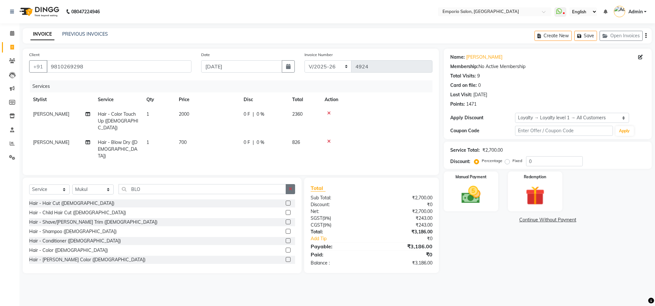
click at [288, 184] on button "button" at bounding box center [290, 189] width 9 height 10
click at [244, 178] on div "Select Service Product Membership Package Voucher Prepaid Gift Card Select Styl…" at bounding box center [162, 226] width 279 height 96
click at [243, 184] on input "text" at bounding box center [207, 189] width 177 height 10
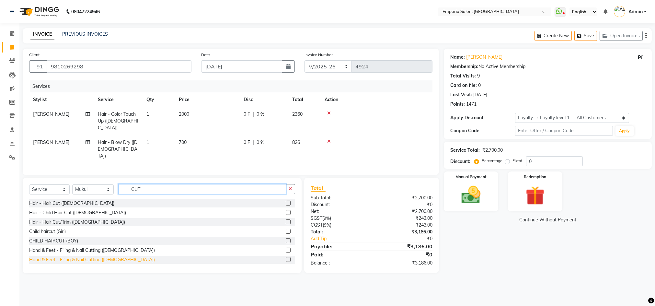
type input "CUT"
click at [99, 256] on div "Hand & Feet - Filing & Nail Cutting (Female)" at bounding box center [92, 259] width 126 height 7
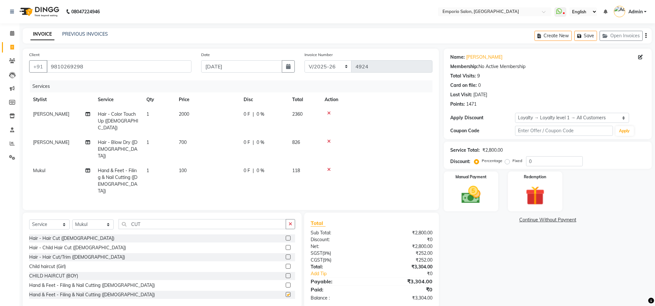
checkbox input "false"
click at [290, 222] on icon "button" at bounding box center [291, 224] width 4 height 5
click at [190, 163] on td "100" at bounding box center [207, 180] width 65 height 35
select select "47509"
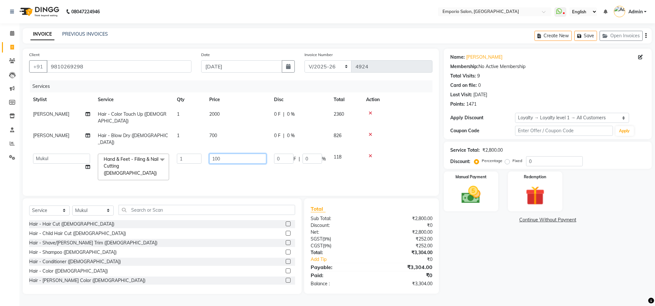
click at [237, 154] on input "100" at bounding box center [237, 159] width 57 height 10
type input "150"
click at [534, 263] on div "Name: Anju Sachdev Membership: No Active Membership Total Visits: 9 Card on fil…" at bounding box center [550, 171] width 213 height 245
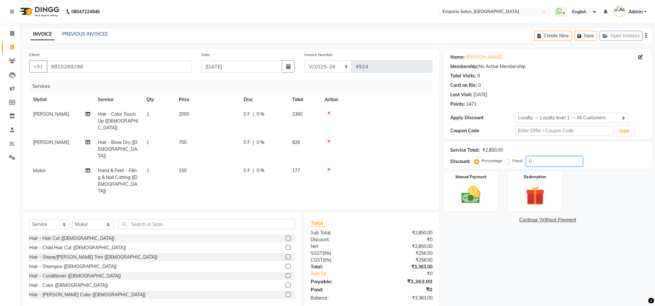
click at [551, 159] on input "0" at bounding box center [554, 161] width 57 height 10
type input "20"
click at [477, 188] on img at bounding box center [471, 194] width 32 height 23
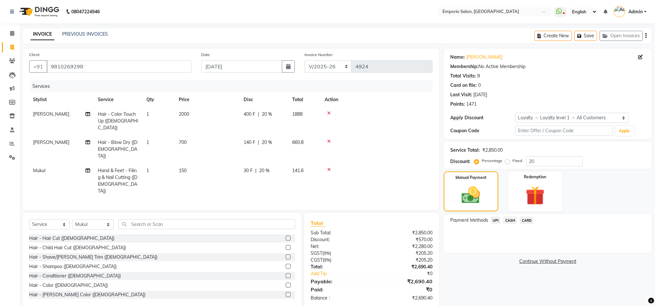
click at [513, 221] on span "CASH" at bounding box center [510, 219] width 14 height 7
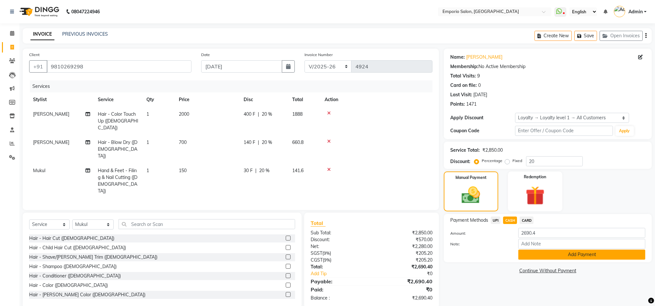
click at [536, 255] on button "Add Payment" at bounding box center [582, 255] width 127 height 10
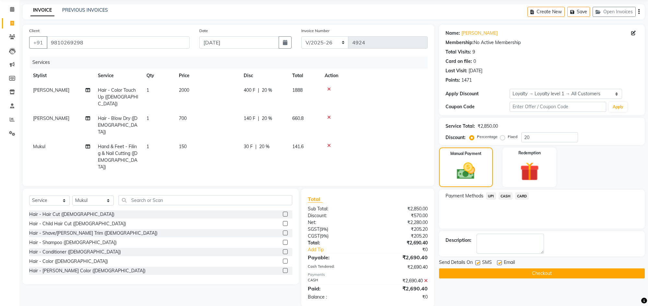
scroll to position [53, 0]
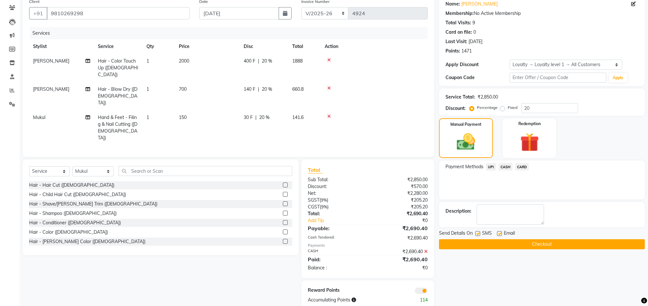
click at [554, 243] on button "Checkout" at bounding box center [542, 244] width 206 height 10
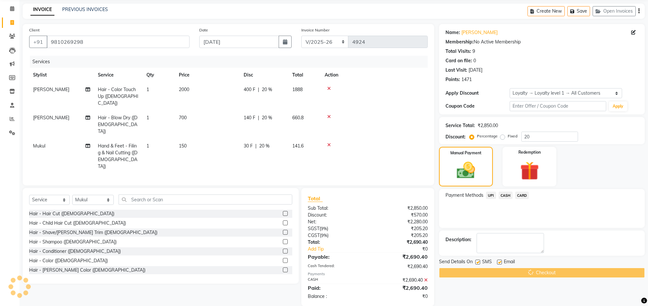
scroll to position [0, 0]
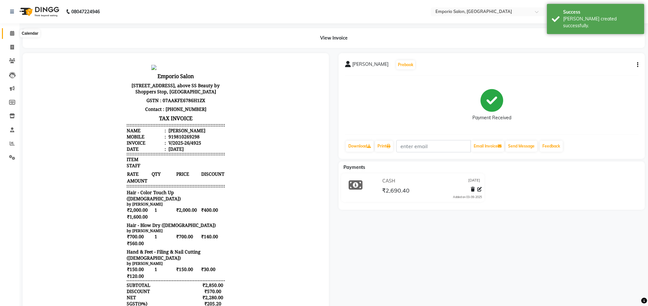
click at [11, 34] on icon at bounding box center [12, 33] width 4 height 5
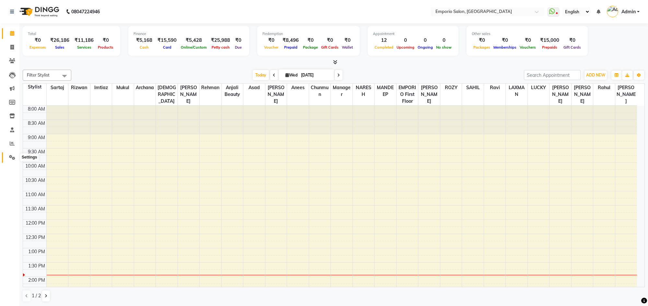
click at [17, 154] on span at bounding box center [11, 157] width 11 height 7
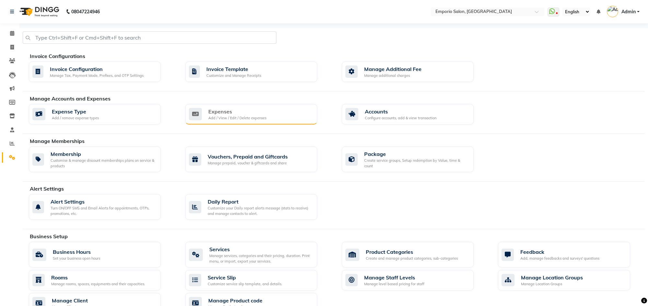
click at [230, 111] on div "Expenses" at bounding box center [237, 112] width 58 height 8
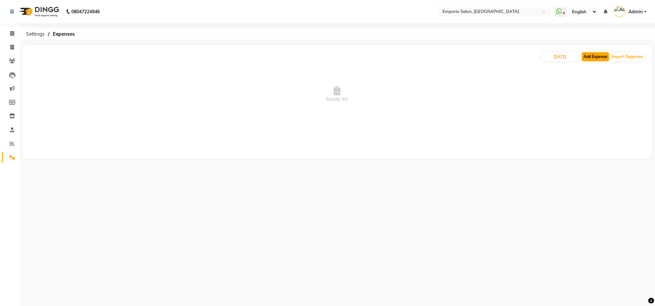
click at [600, 59] on button "Add Expense" at bounding box center [595, 56] width 27 height 9
select select "1"
select select "5330"
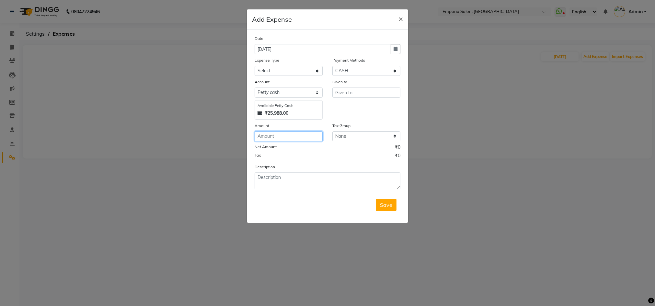
click at [271, 138] on input "number" at bounding box center [289, 136] width 68 height 10
type input "90"
click at [271, 65] on div "Expense Type" at bounding box center [289, 61] width 68 height 9
click at [272, 69] on select "Select Advance Salary Bank charges Car maintenance Cash transfer to bank Cash t…" at bounding box center [289, 71] width 68 height 10
select select "10"
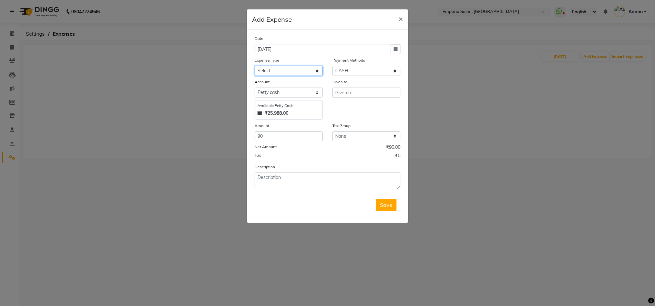
click at [255, 66] on select "Select Advance Salary Bank charges Car maintenance Cash transfer to bank Cash t…" at bounding box center [289, 71] width 68 height 10
click at [284, 182] on textarea at bounding box center [328, 180] width 146 height 17
type textarea "PORTAL"
click at [368, 89] on input "text" at bounding box center [366, 92] width 68 height 10
type input "P"
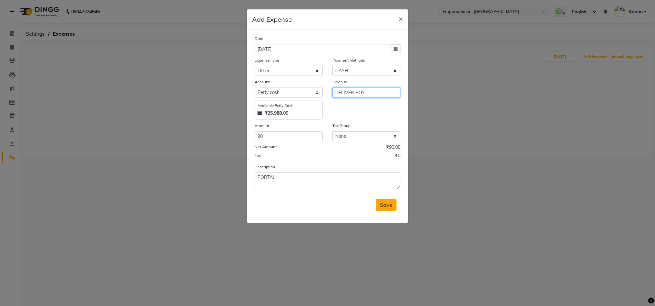
type input "DELIVER BOY"
click at [389, 210] on button "Save" at bounding box center [386, 205] width 21 height 12
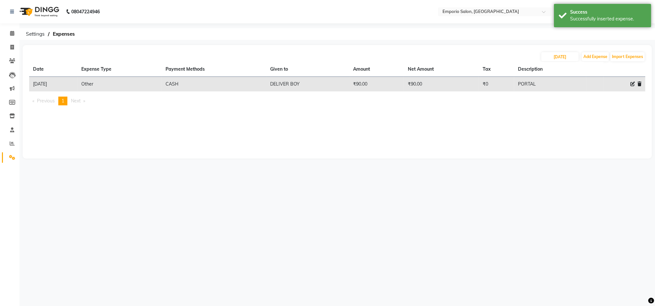
drag, startPoint x: 313, startPoint y: 85, endPoint x: 260, endPoint y: 85, distance: 52.8
click at [258, 85] on tr "03-09-2025 Other CASH DELIVER BOY ₹90.00 ₹90.00 ₹0 PORTAL" at bounding box center [337, 84] width 616 height 15
drag, startPoint x: 560, startPoint y: 82, endPoint x: 443, endPoint y: 81, distance: 116.7
click at [476, 82] on tr "03-09-2025 Other CASH DELIVER BOY ₹90.00 ₹90.00 ₹0 PORTAL" at bounding box center [337, 84] width 616 height 15
click at [10, 11] on icon at bounding box center [12, 11] width 4 height 5
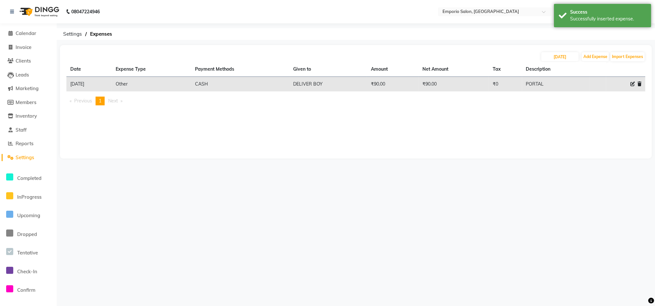
click at [628, 84] on div at bounding box center [625, 84] width 31 height 7
click at [633, 82] on icon at bounding box center [633, 84] width 5 height 5
select select "10"
select select "1"
select select "5330"
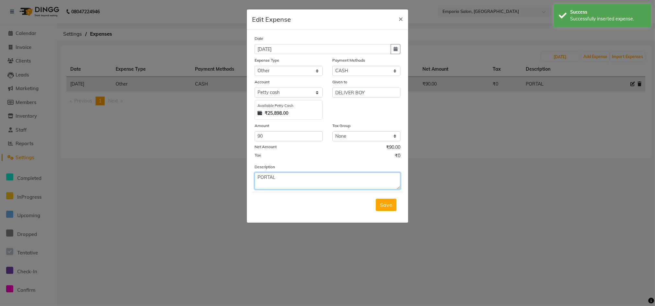
drag, startPoint x: 305, startPoint y: 184, endPoint x: 301, endPoint y: 177, distance: 8.1
click at [302, 180] on textarea "PORTAL" at bounding box center [328, 180] width 146 height 17
type textarea "PORTAR"
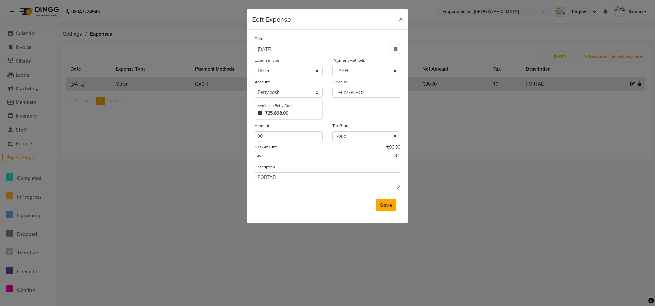
click at [391, 208] on button "Save" at bounding box center [386, 205] width 21 height 12
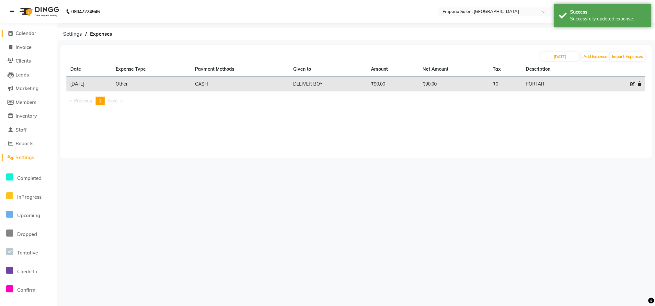
click at [24, 34] on span "Calendar" at bounding box center [26, 33] width 21 height 6
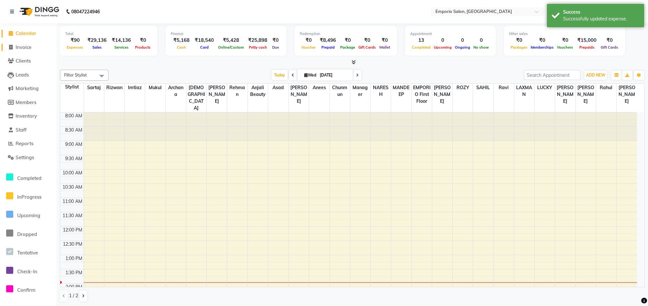
click at [23, 47] on span "Invoice" at bounding box center [24, 47] width 16 height 6
select select "6332"
select select "service"
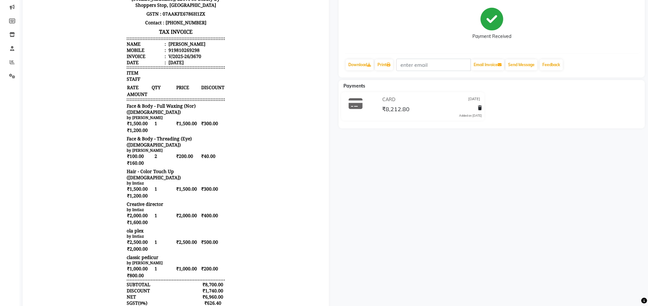
scroll to position [97, 0]
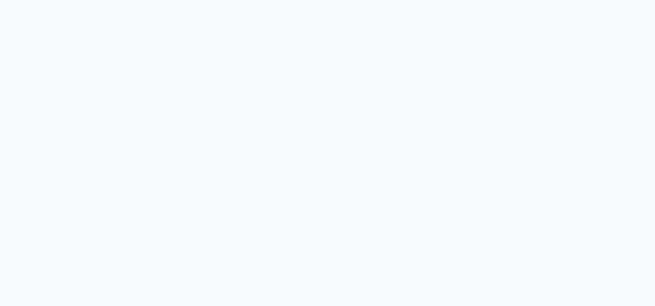
select select "service"
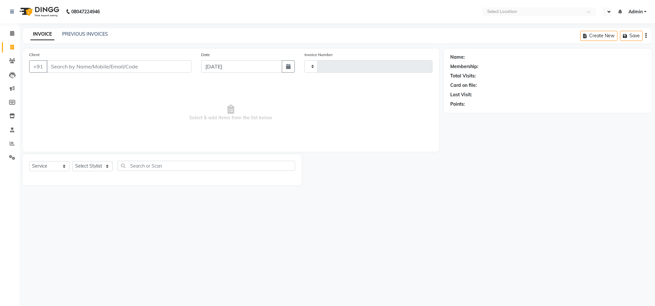
type input "4927"
select select "en"
select select "6332"
